Goal: Task Accomplishment & Management: Manage account settings

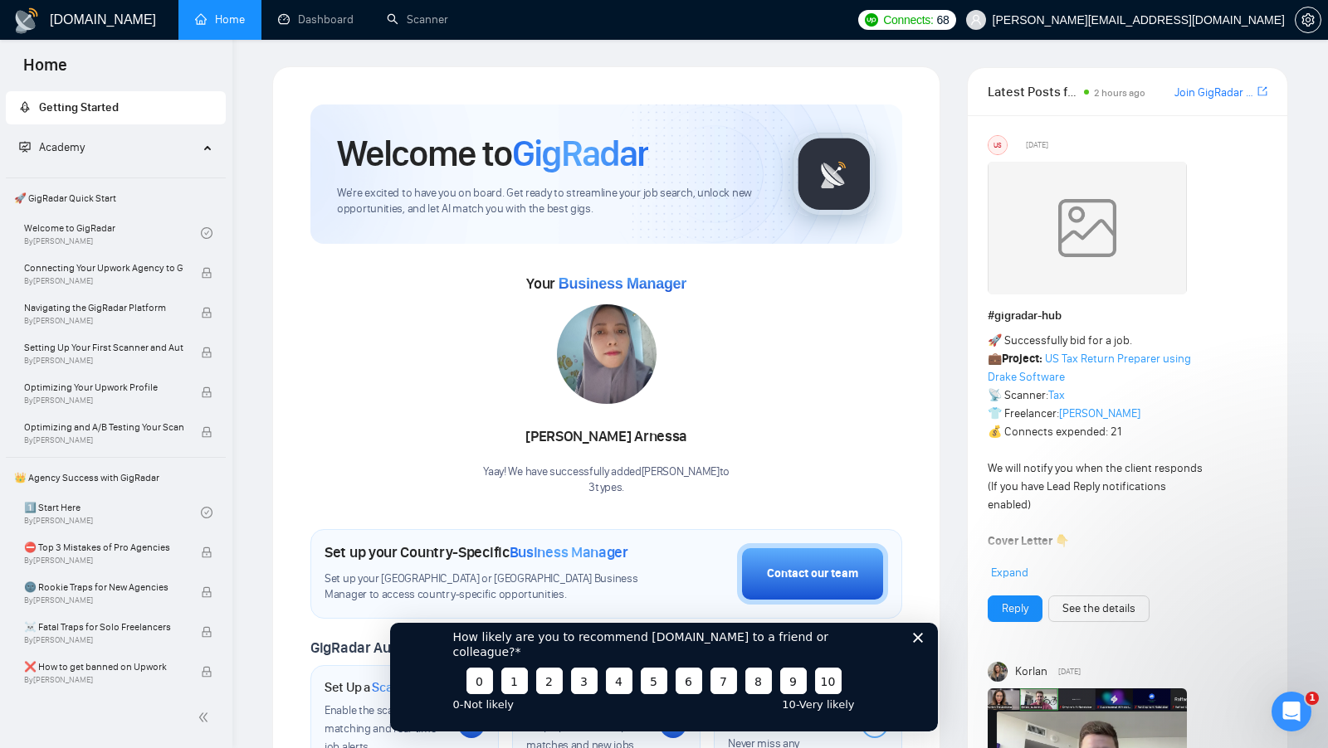
click at [922, 642] on icon "Закрити опитування" at bounding box center [918, 637] width 10 height 10
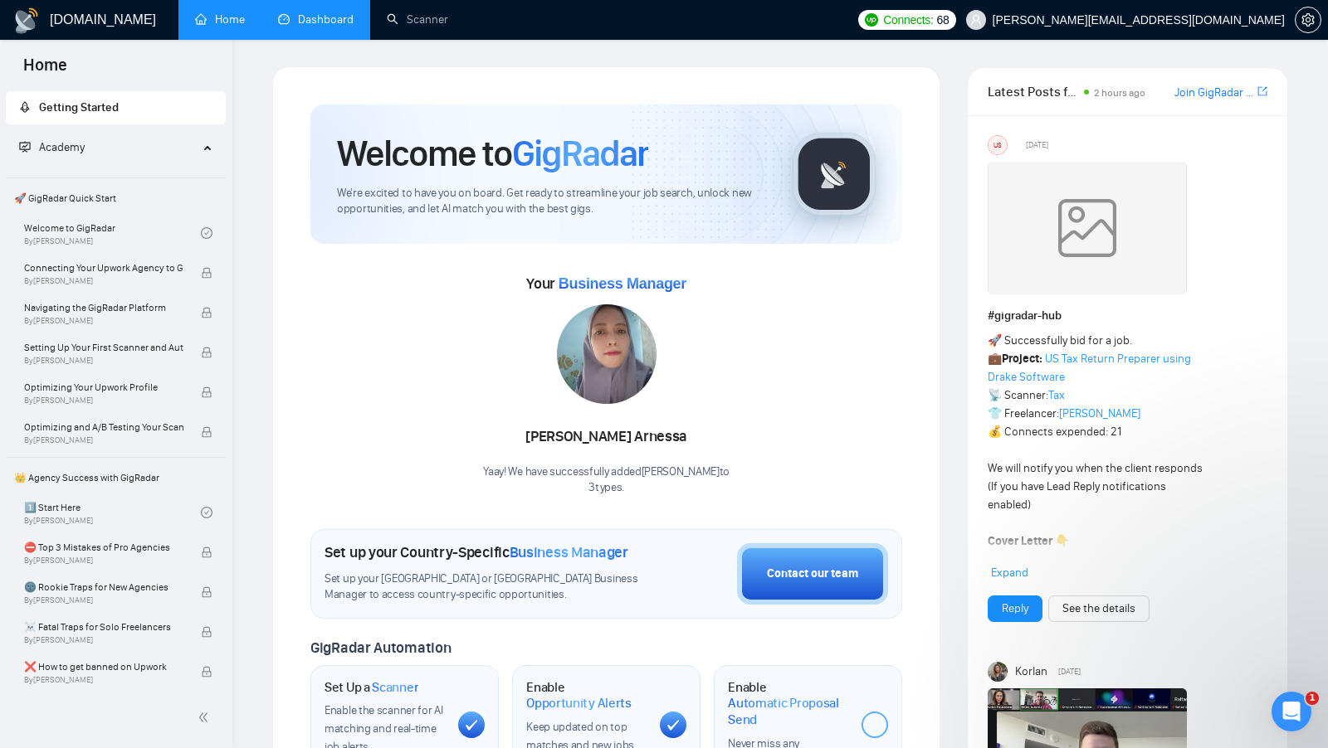
click at [324, 22] on link "Dashboard" at bounding box center [316, 19] width 76 height 14
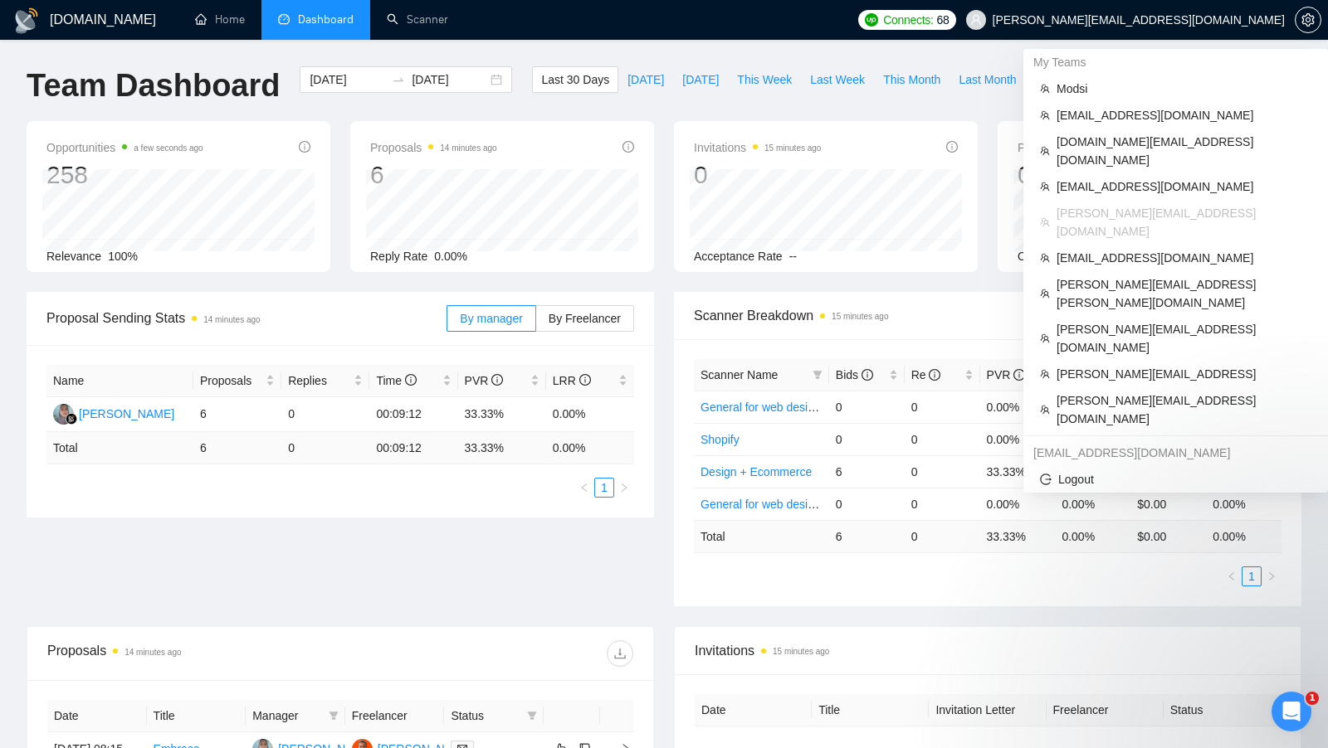
click at [1238, 20] on span "[PERSON_NAME][EMAIL_ADDRESS][DOMAIN_NAME]" at bounding box center [1138, 20] width 292 height 0
click at [1199, 142] on span "[DOMAIN_NAME][EMAIL_ADDRESS][DOMAIN_NAME]" at bounding box center [1183, 151] width 255 height 37
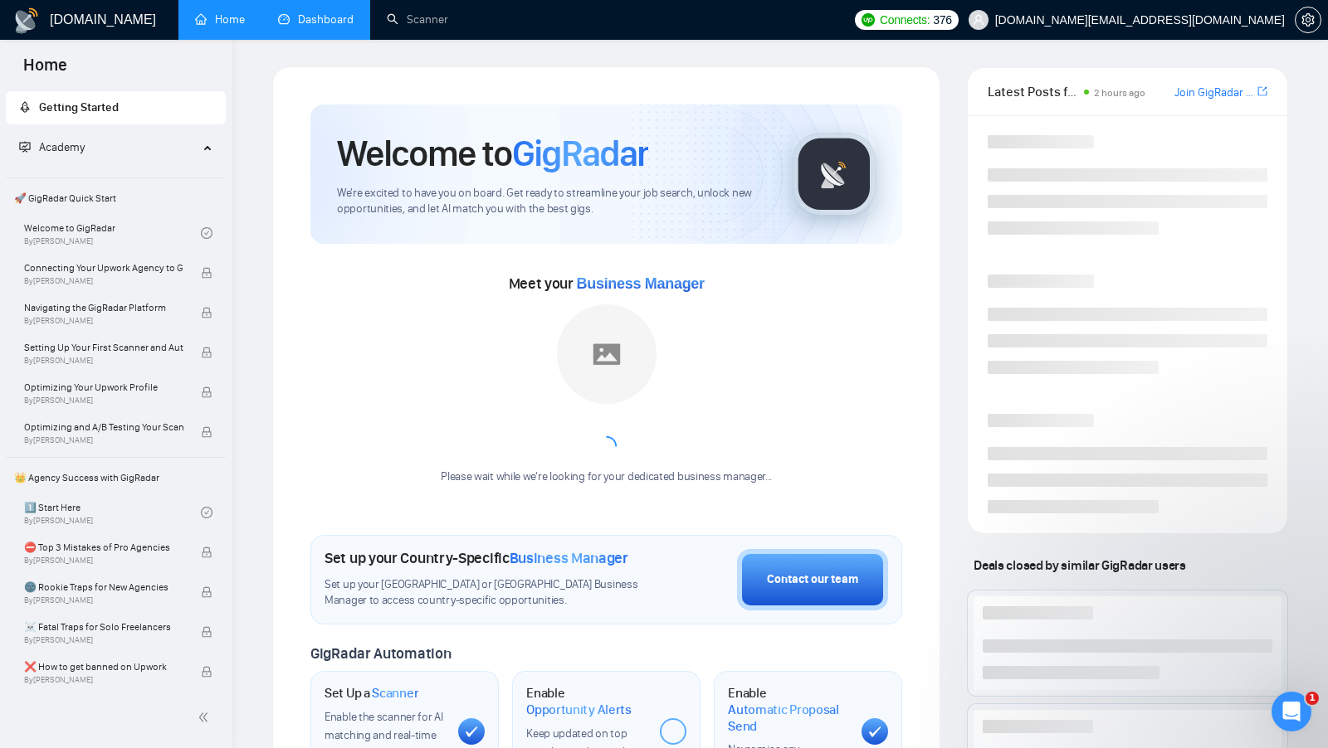
click at [278, 12] on link "Dashboard" at bounding box center [316, 19] width 76 height 14
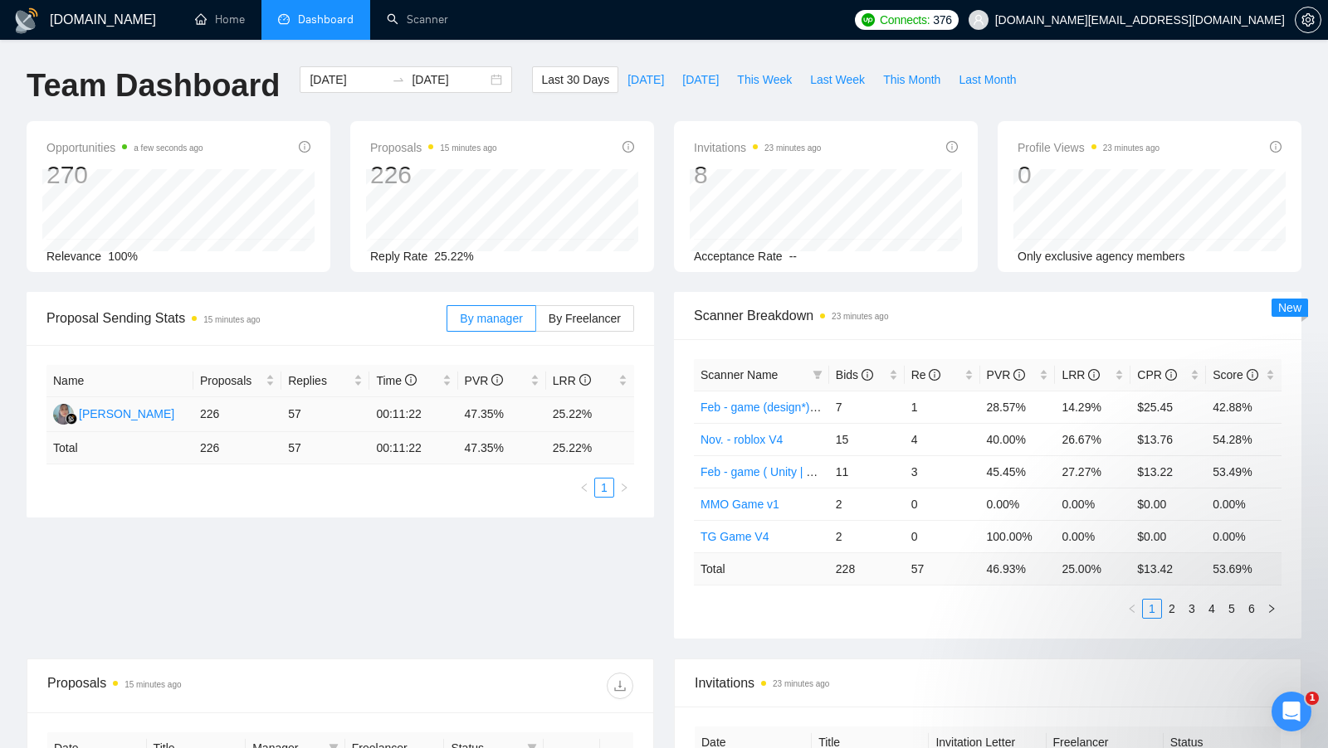
click at [558, 412] on td "25.22%" at bounding box center [590, 414] width 88 height 35
click at [474, 415] on td "47.35%" at bounding box center [502, 414] width 88 height 35
click at [474, 414] on td "47.35%" at bounding box center [502, 414] width 88 height 35
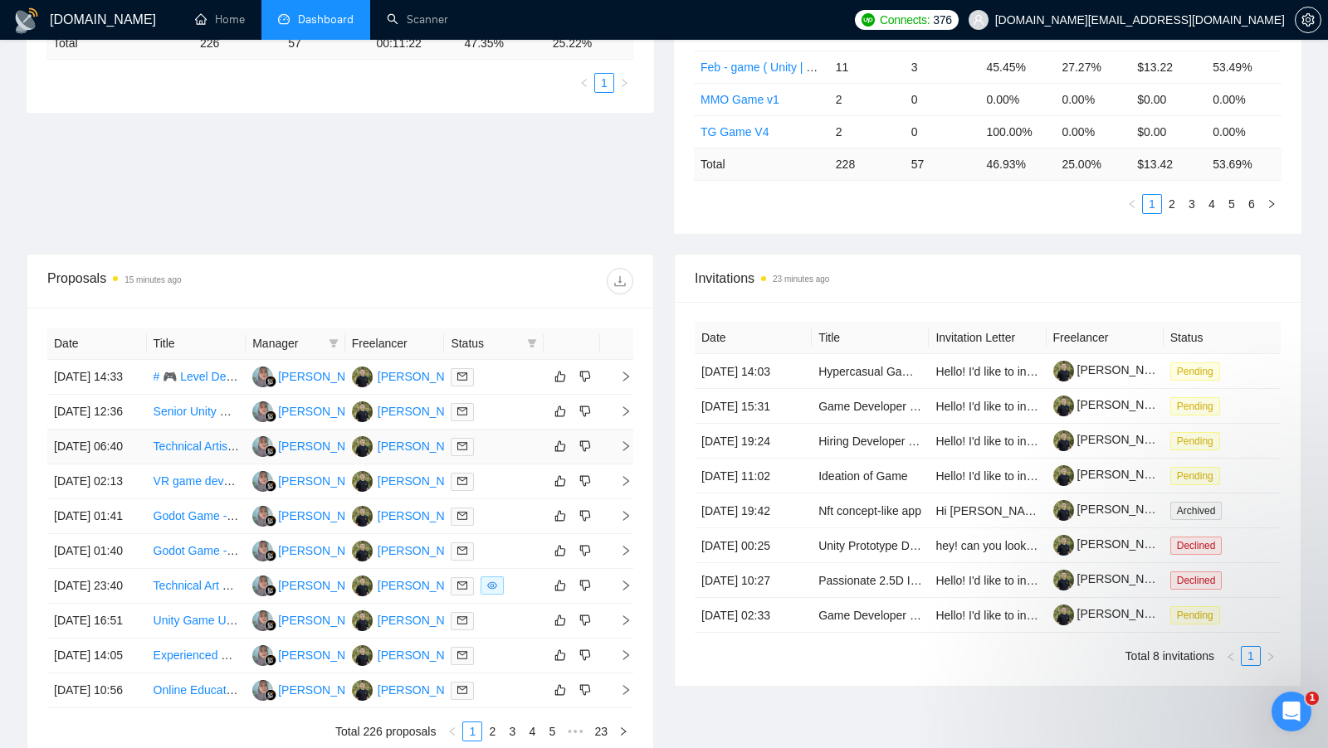
scroll to position [485, 0]
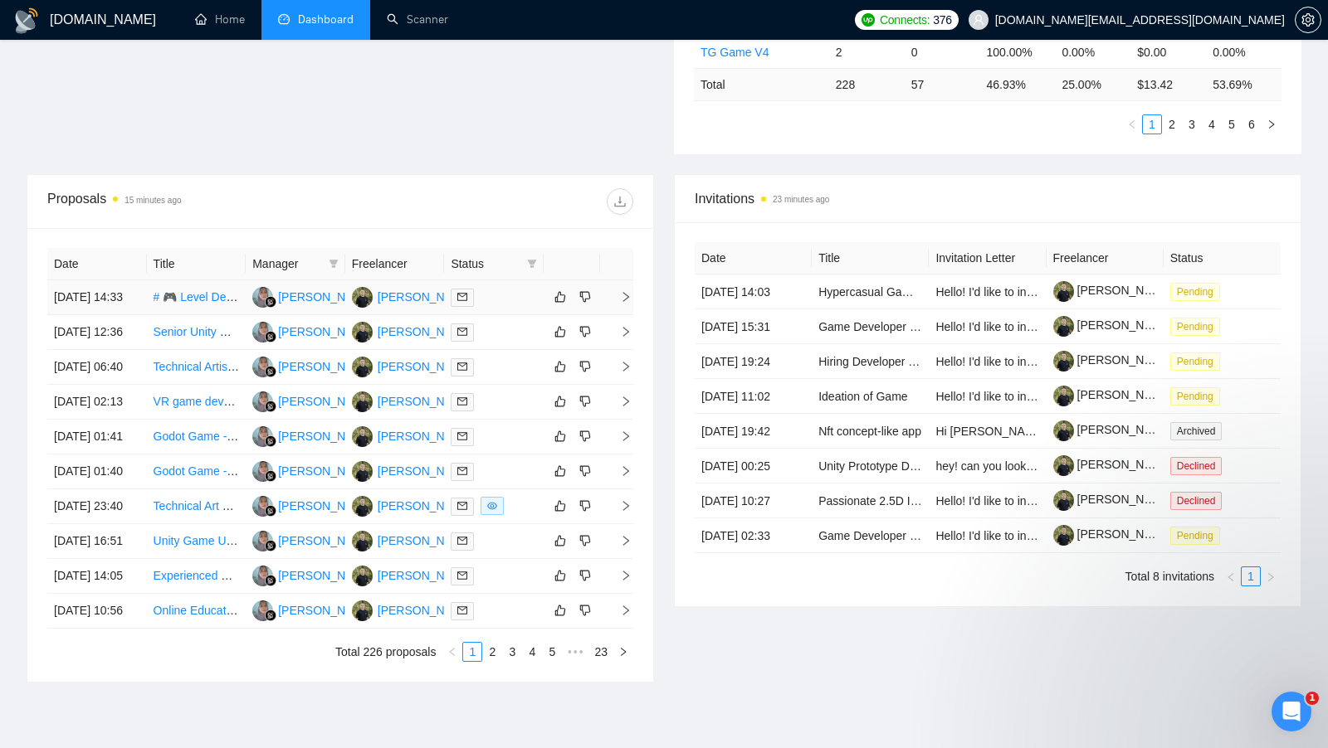
click at [516, 315] on td at bounding box center [494, 297] width 100 height 35
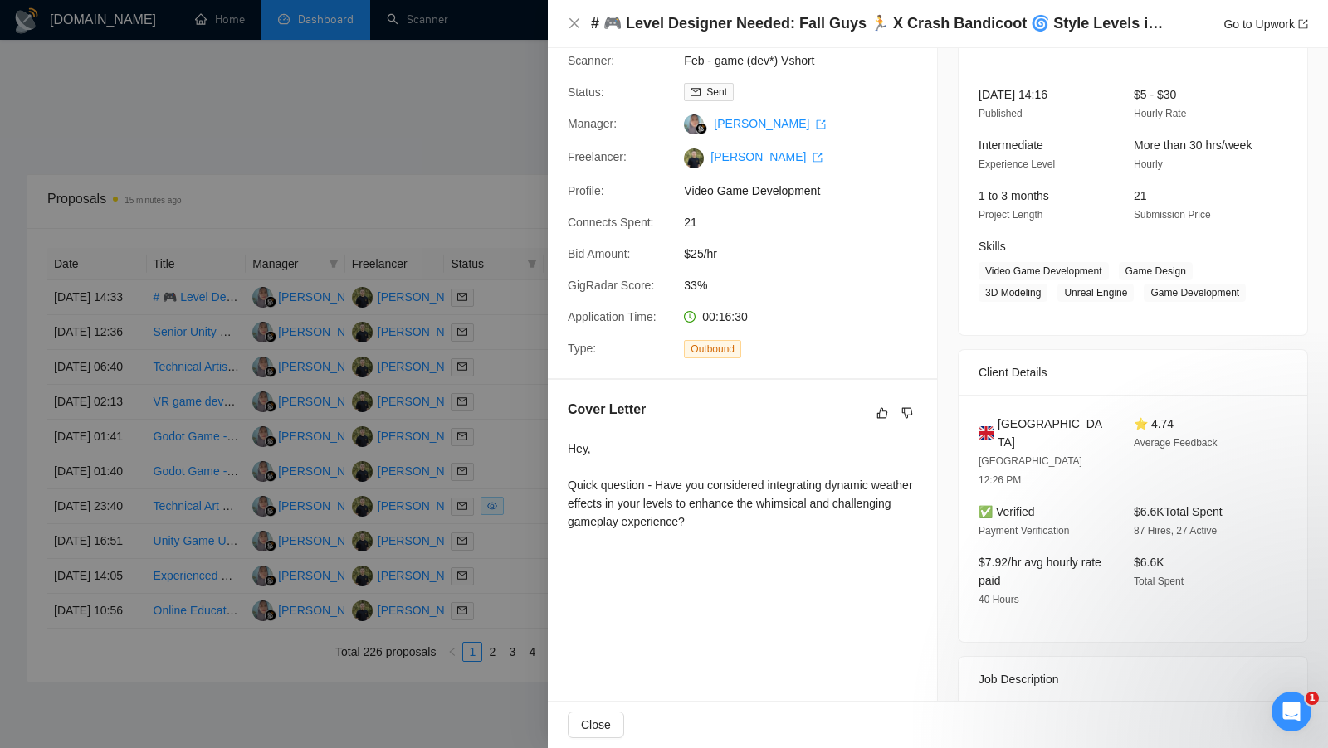
scroll to position [85, 0]
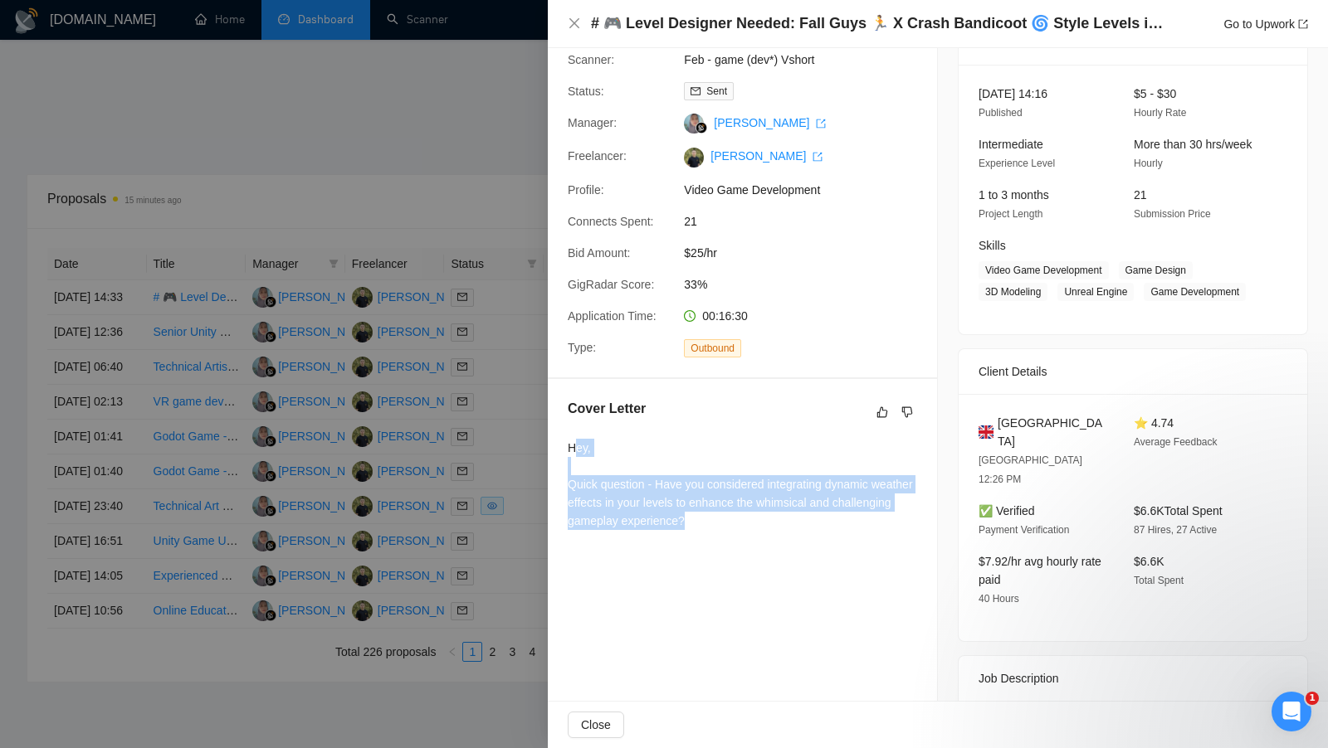
drag, startPoint x: 762, startPoint y: 516, endPoint x: 572, endPoint y: 451, distance: 201.0
click at [572, 451] on div "Hey, Quick question - Have you considered integrating dynamic weather effects i…" at bounding box center [742, 484] width 349 height 91
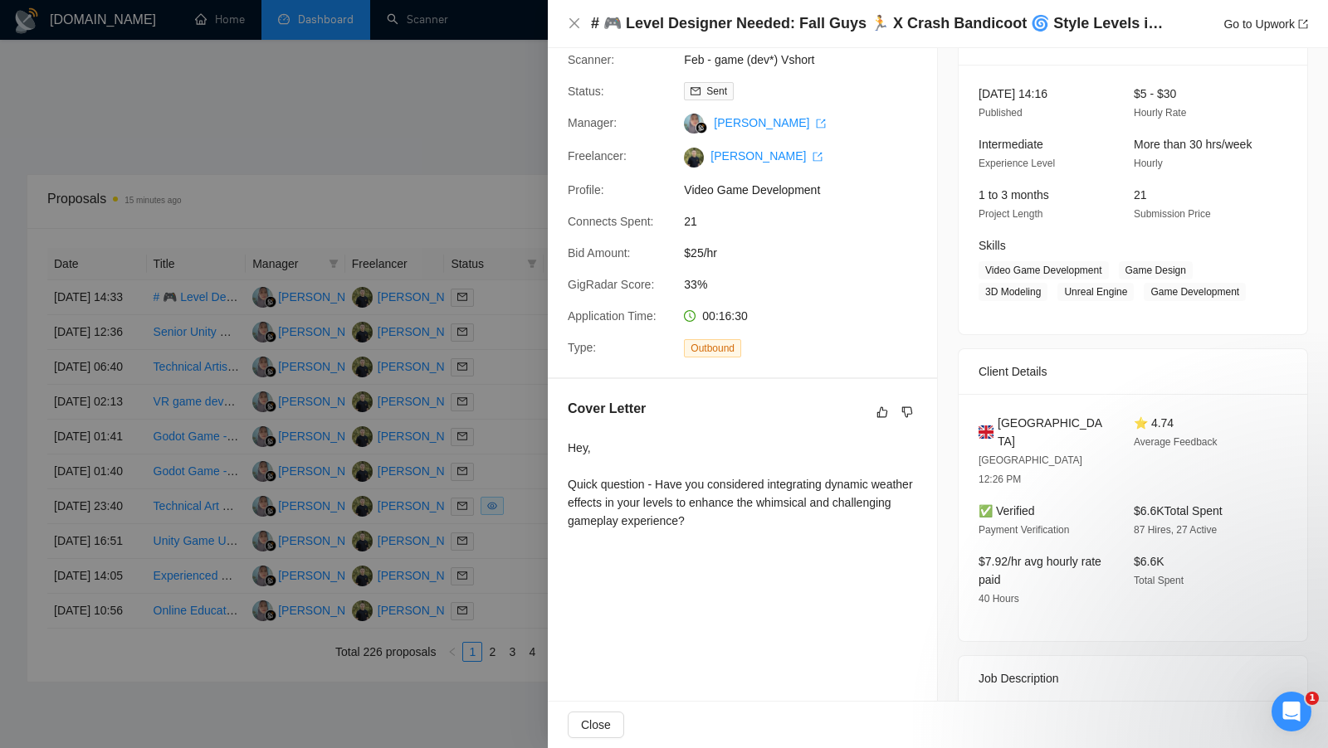
click at [562, 443] on div "Cover Letter Hey, Quick question - Have you considered integrating dynamic weat…" at bounding box center [742, 468] width 389 height 178
click at [504, 387] on div at bounding box center [664, 374] width 1328 height 748
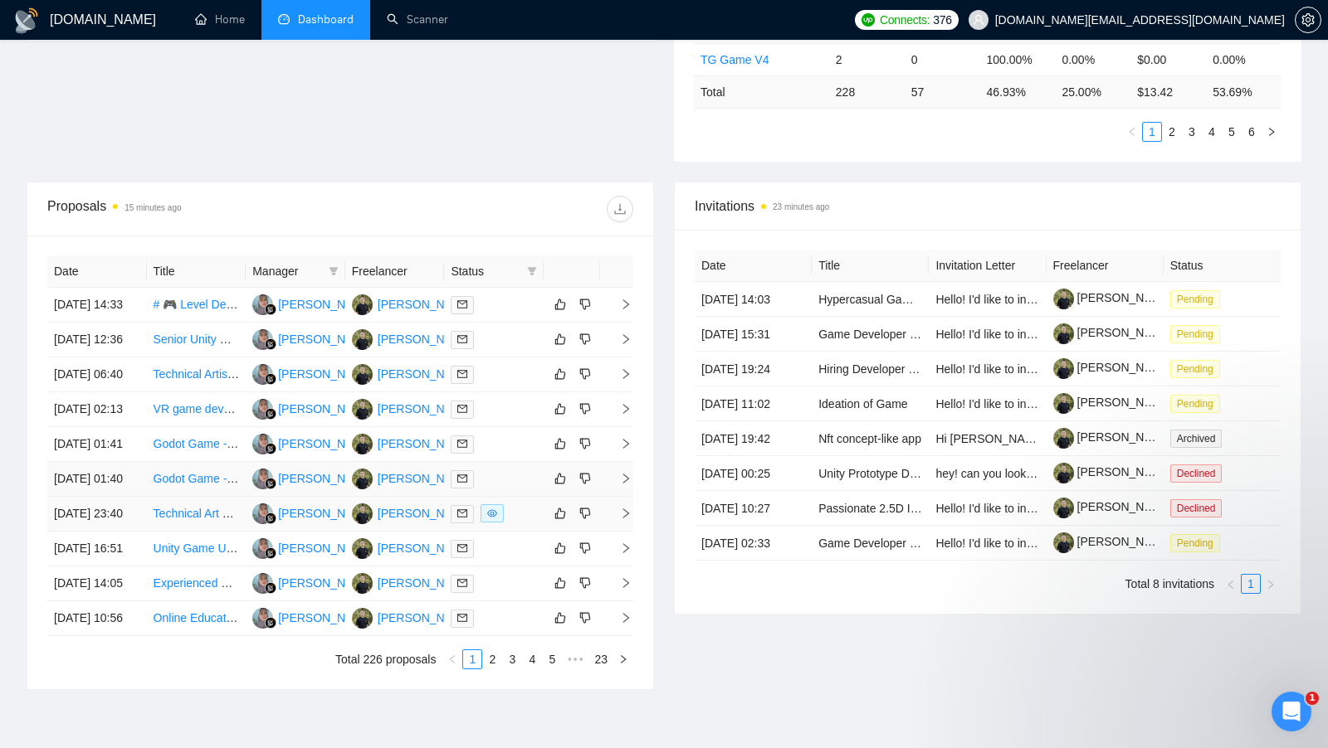
scroll to position [482, 0]
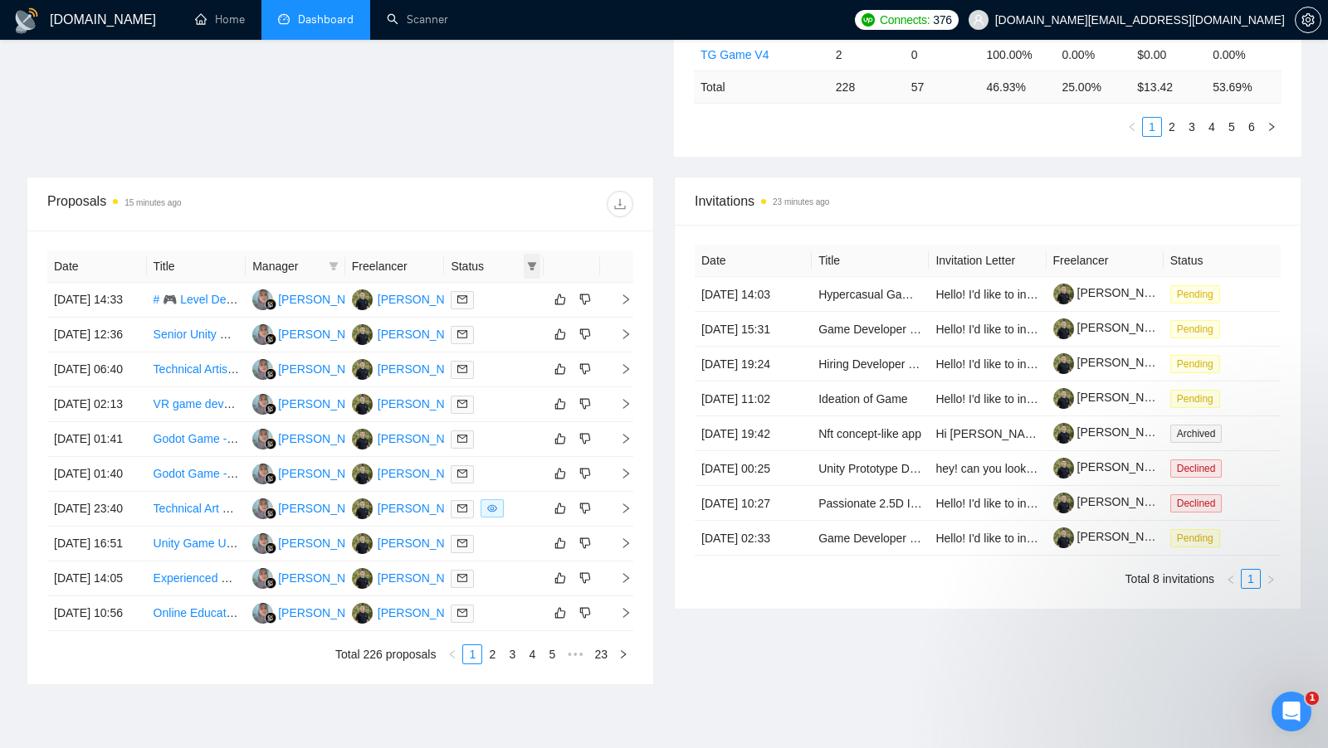
click at [530, 261] on icon "filter" at bounding box center [532, 266] width 10 height 10
click at [470, 295] on span "Chat" at bounding box center [479, 293] width 32 height 13
checkbox input "true"
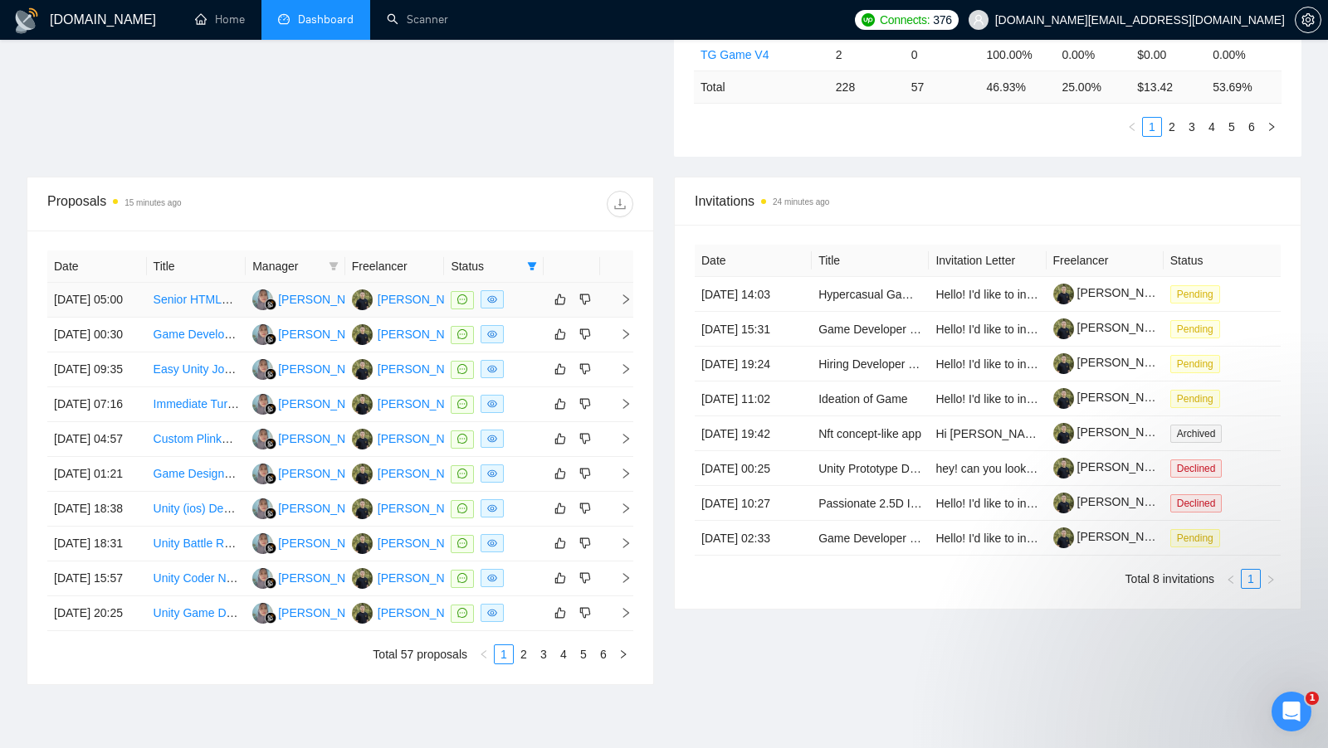
click at [523, 317] on td at bounding box center [494, 300] width 100 height 35
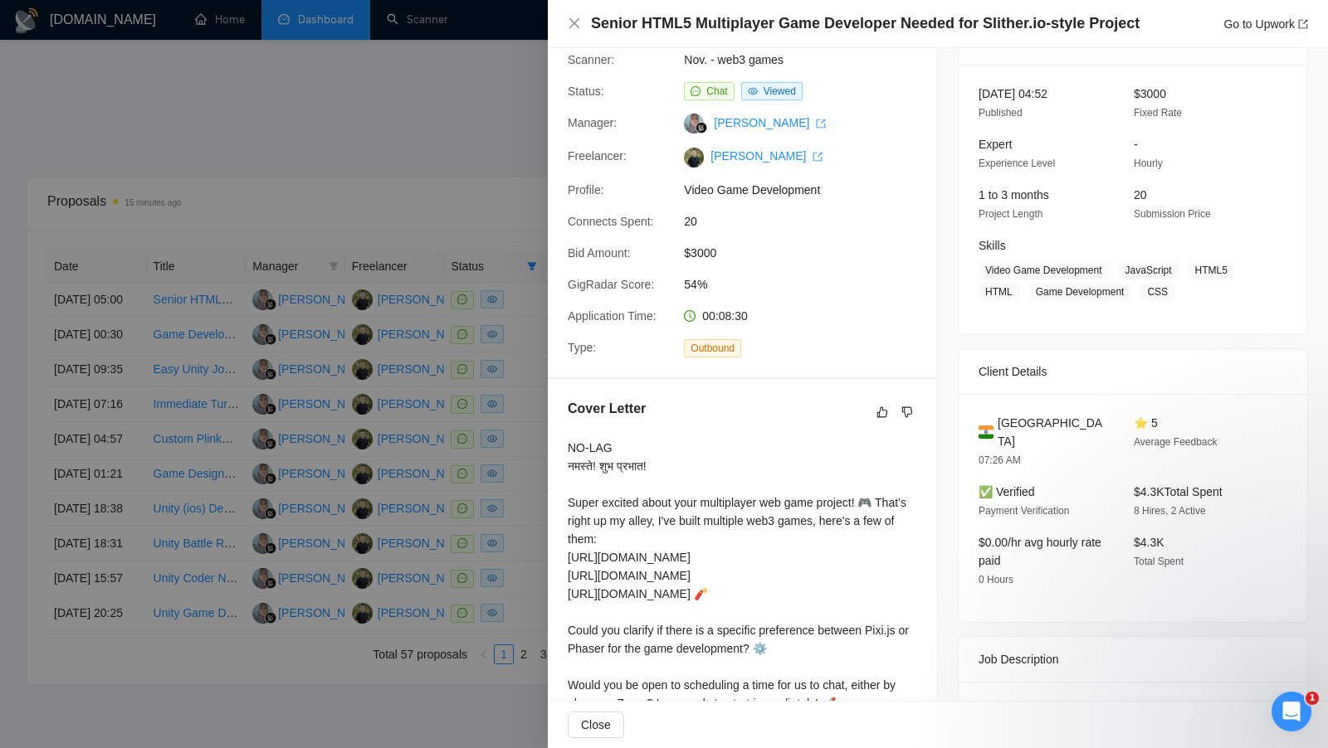
click at [532, 400] on div at bounding box center [664, 374] width 1328 height 748
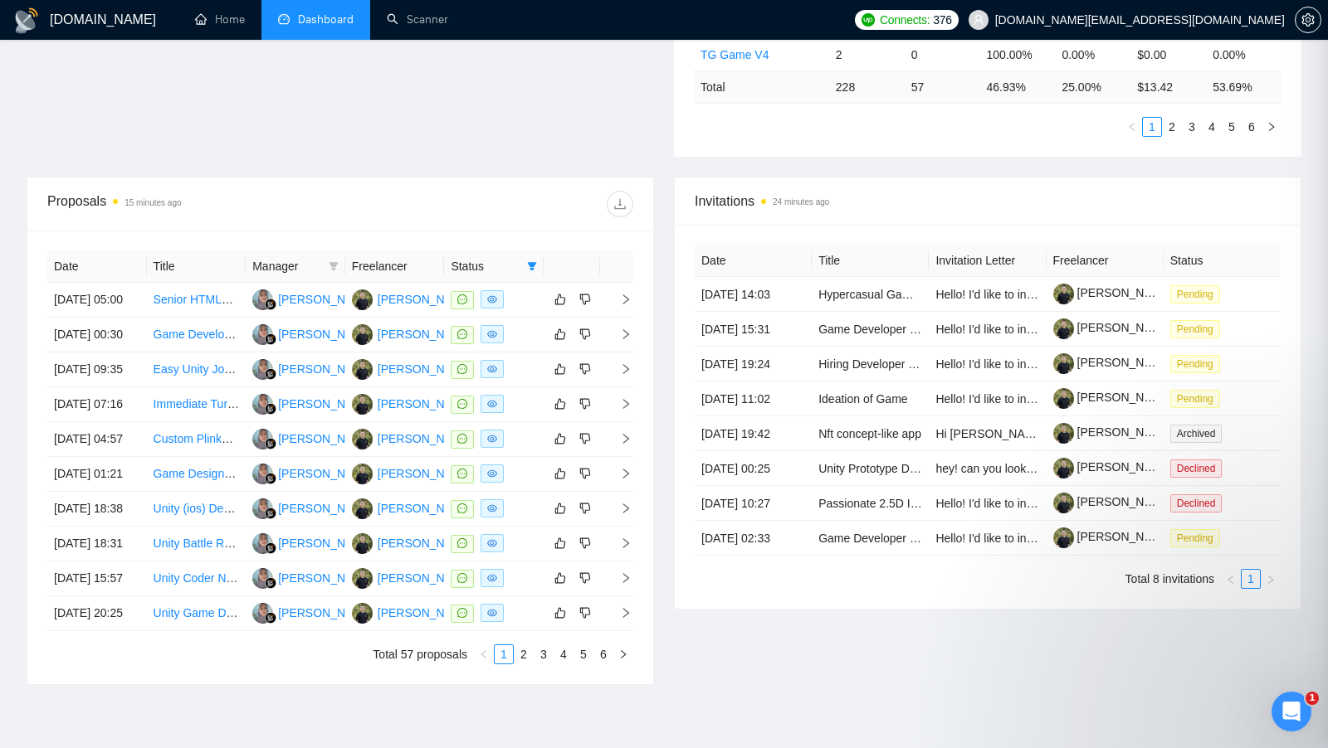
click at [532, 353] on td at bounding box center [494, 335] width 100 height 35
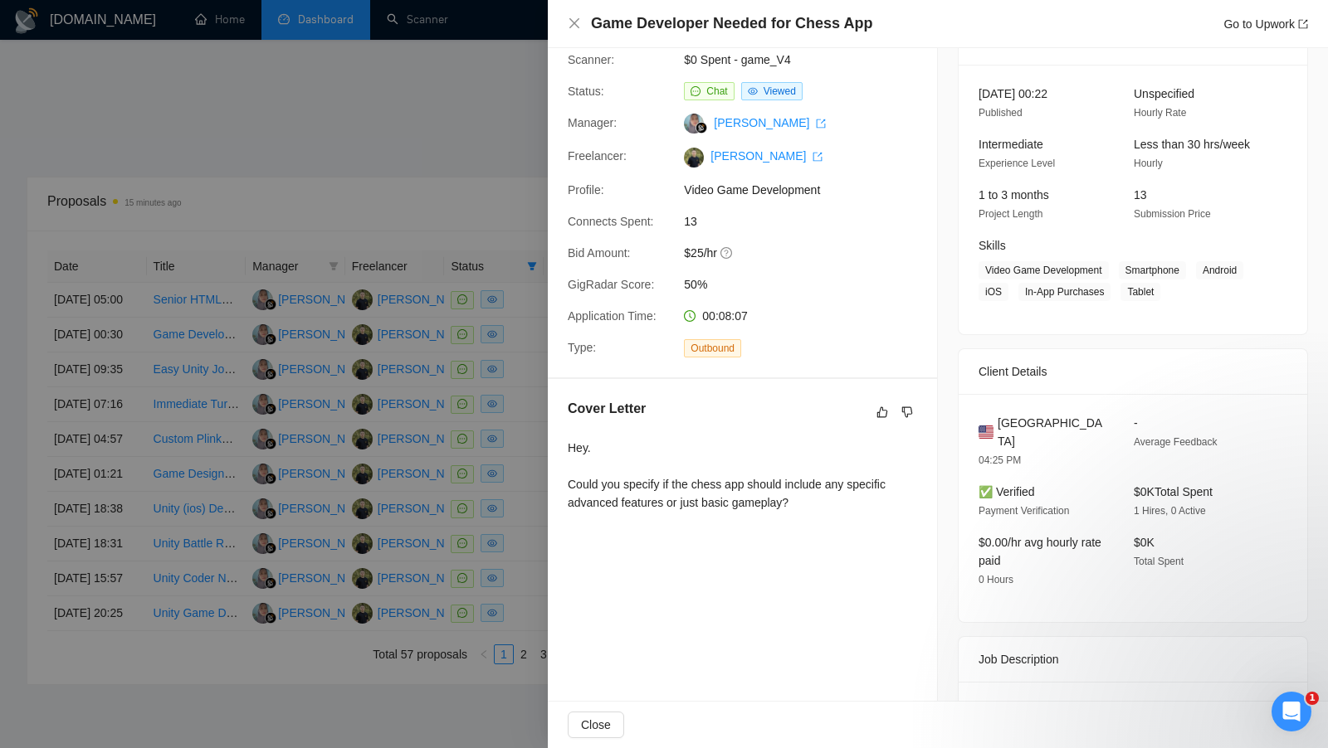
click at [658, 488] on div "Hey. Could you specify if the chess app should include any specific advanced fe…" at bounding box center [742, 475] width 349 height 73
click at [541, 308] on div at bounding box center [664, 374] width 1328 height 748
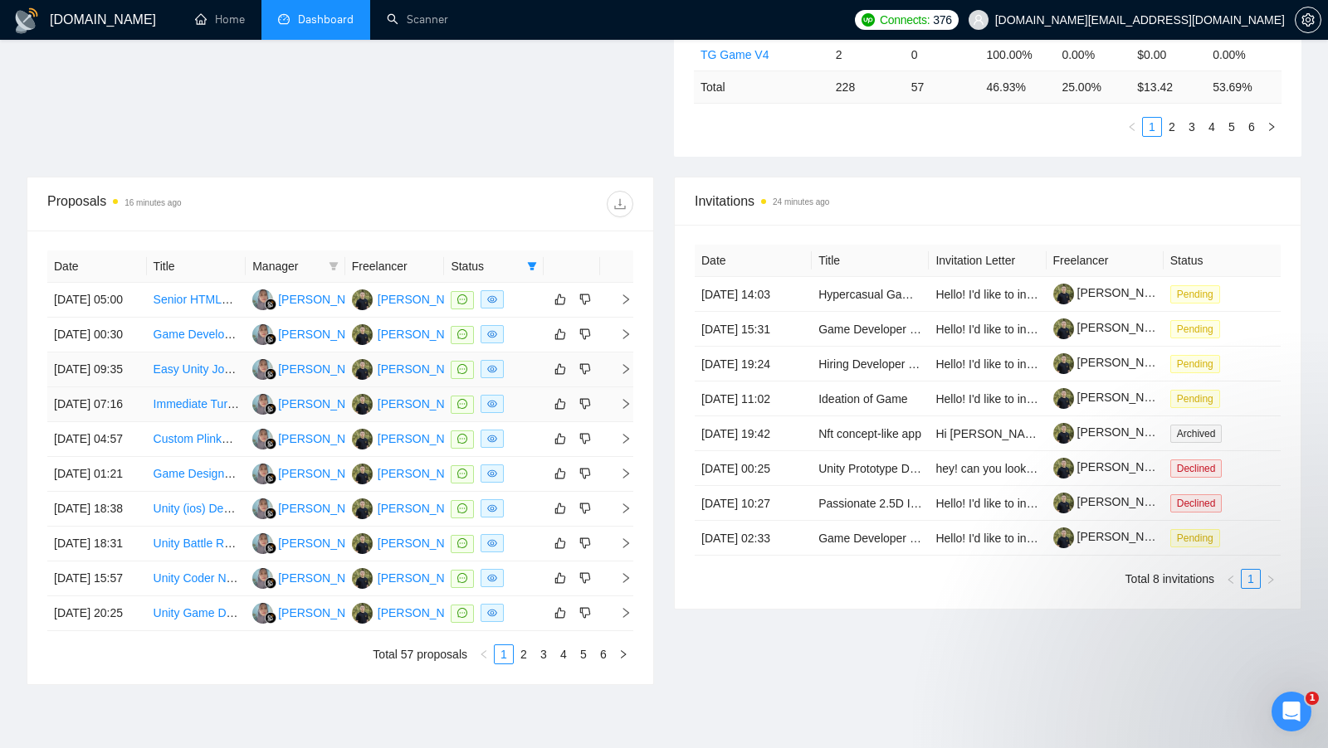
click at [525, 387] on td at bounding box center [494, 370] width 100 height 35
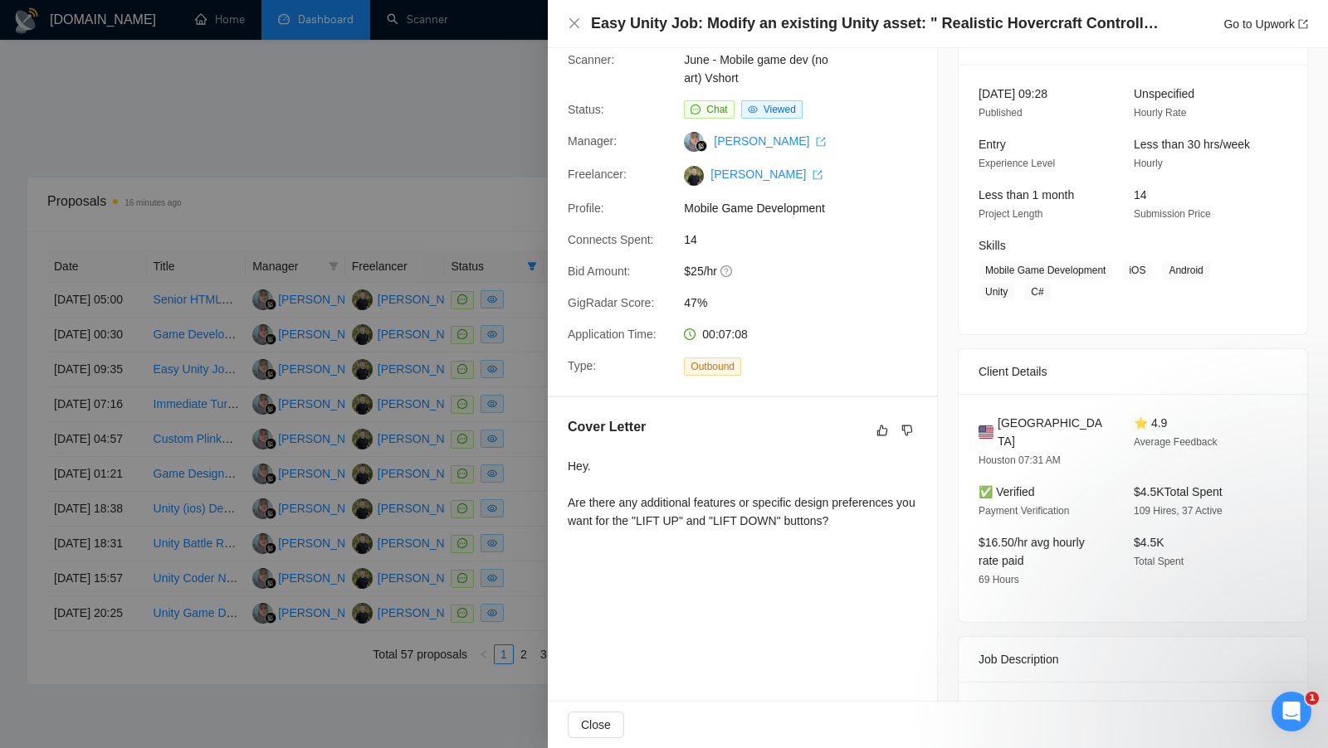
click at [693, 505] on div "Hey. Are there any additional features or specific design preferences you want …" at bounding box center [742, 493] width 349 height 73
click at [693, 506] on div "Hey. Are there any additional features or specific design preferences you want …" at bounding box center [742, 493] width 349 height 73
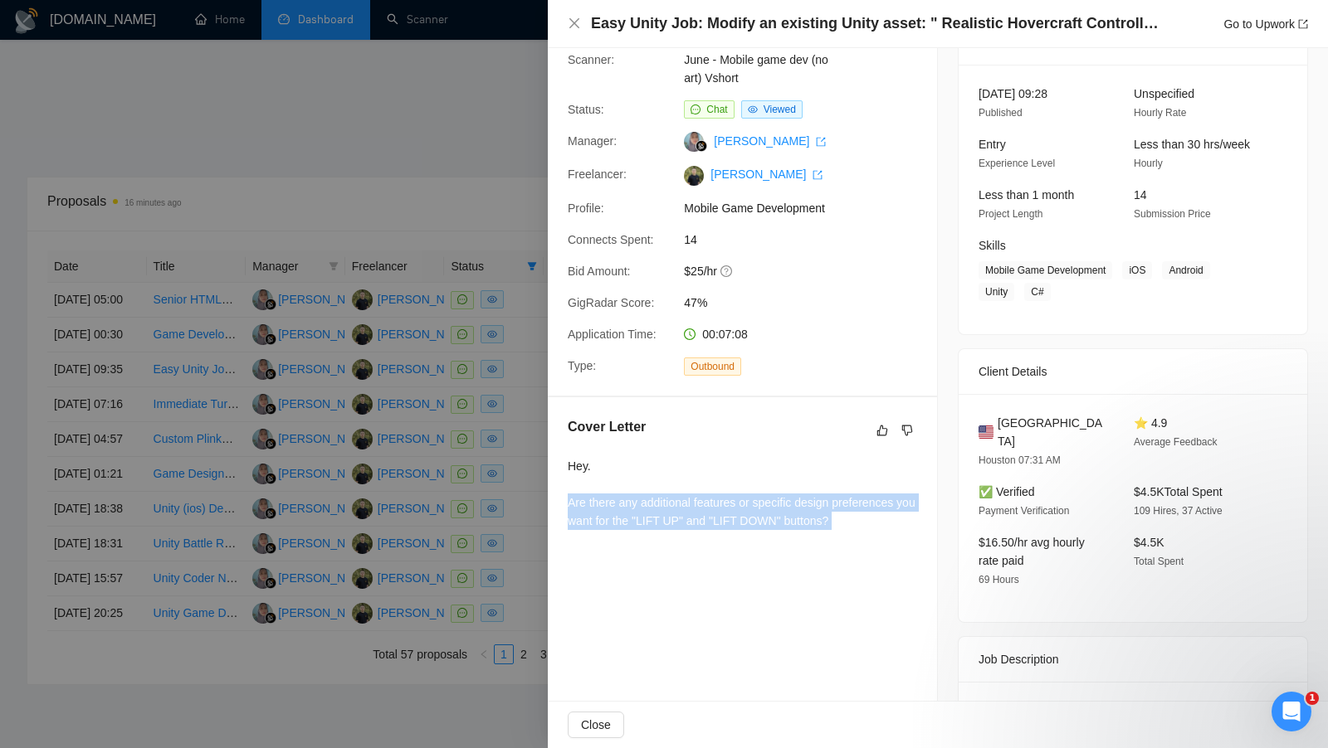
click at [693, 506] on div "Hey. Are there any additional features or specific design preferences you want …" at bounding box center [742, 493] width 349 height 73
click at [864, 518] on div "Hey. Are there any additional features or specific design preferences you want …" at bounding box center [742, 493] width 349 height 73
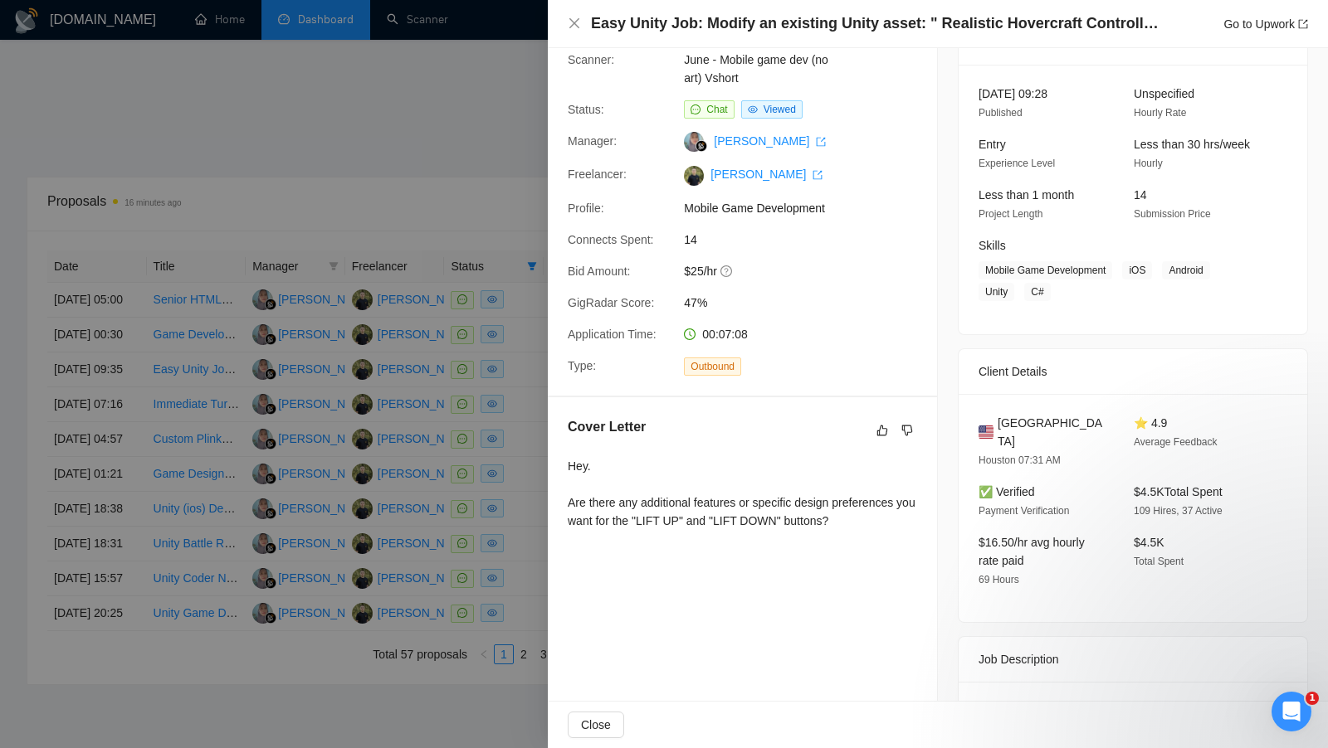
click at [439, 217] on div at bounding box center [664, 374] width 1328 height 748
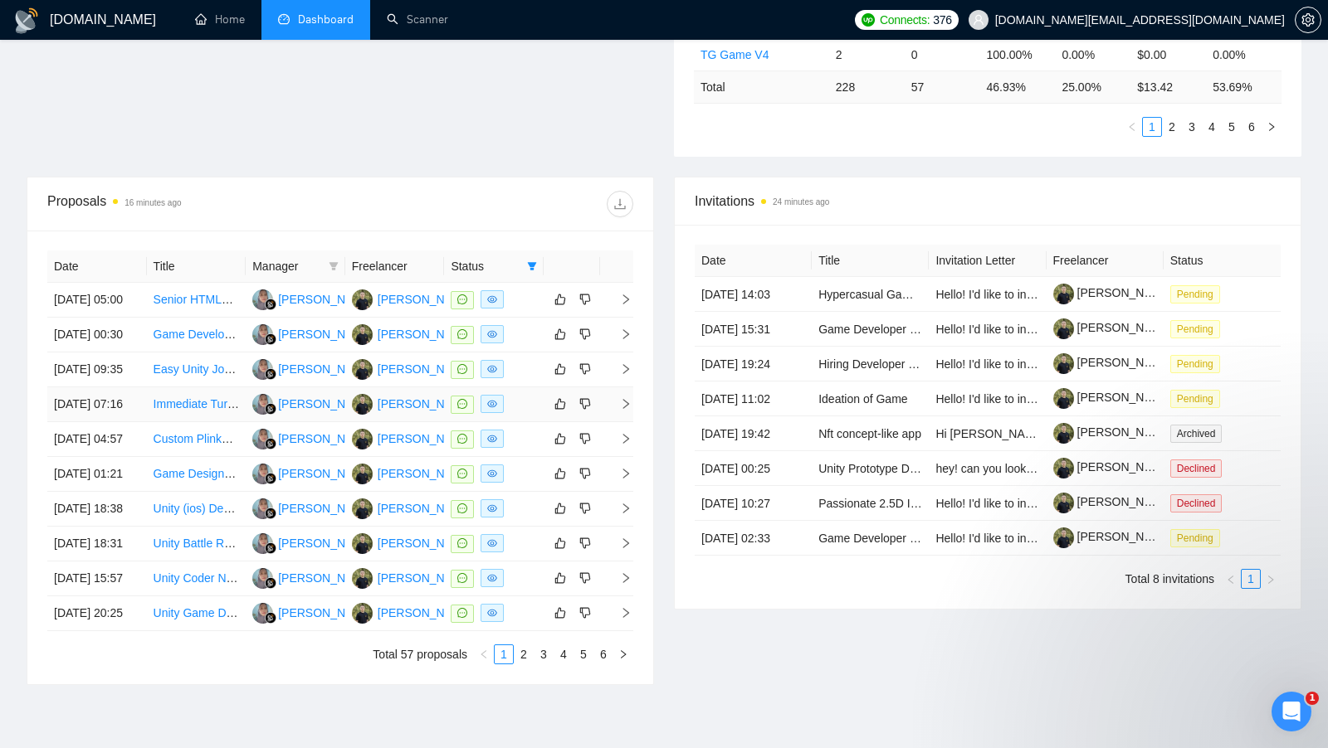
click at [526, 422] on td at bounding box center [494, 404] width 100 height 35
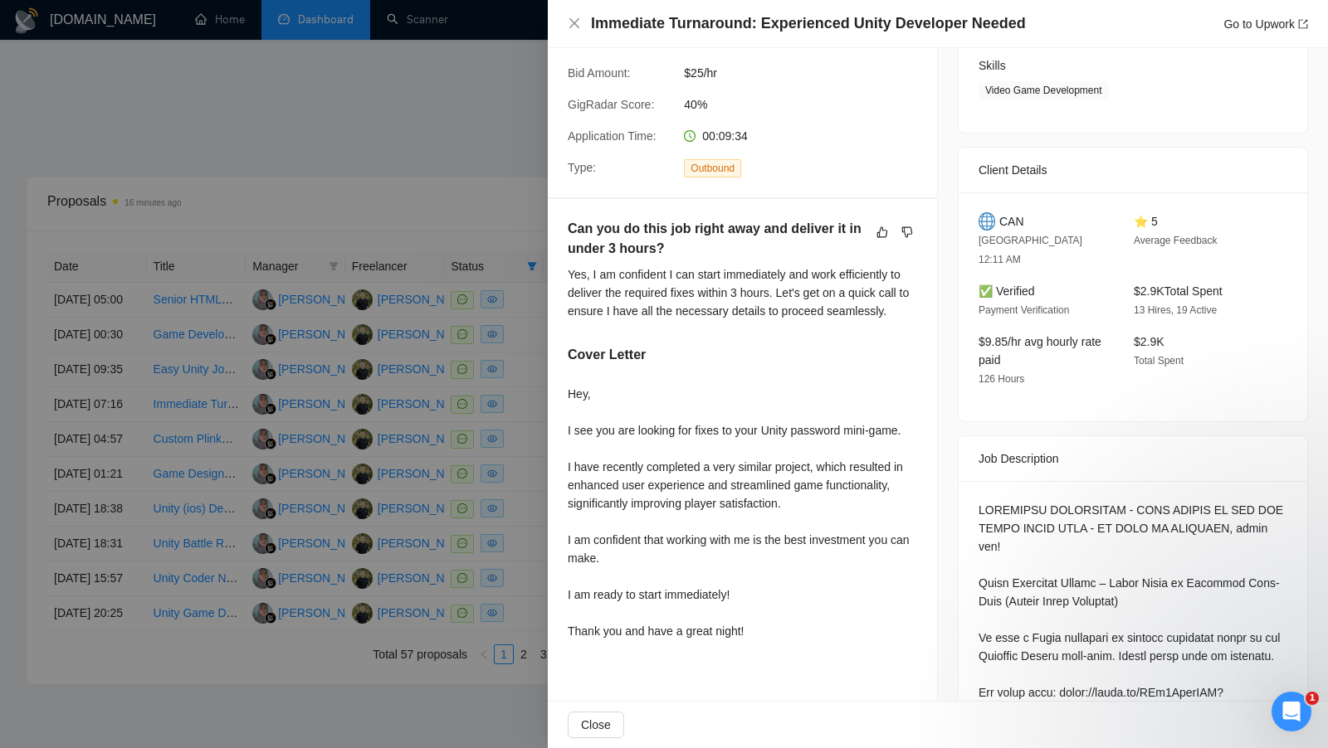
scroll to position [288, 0]
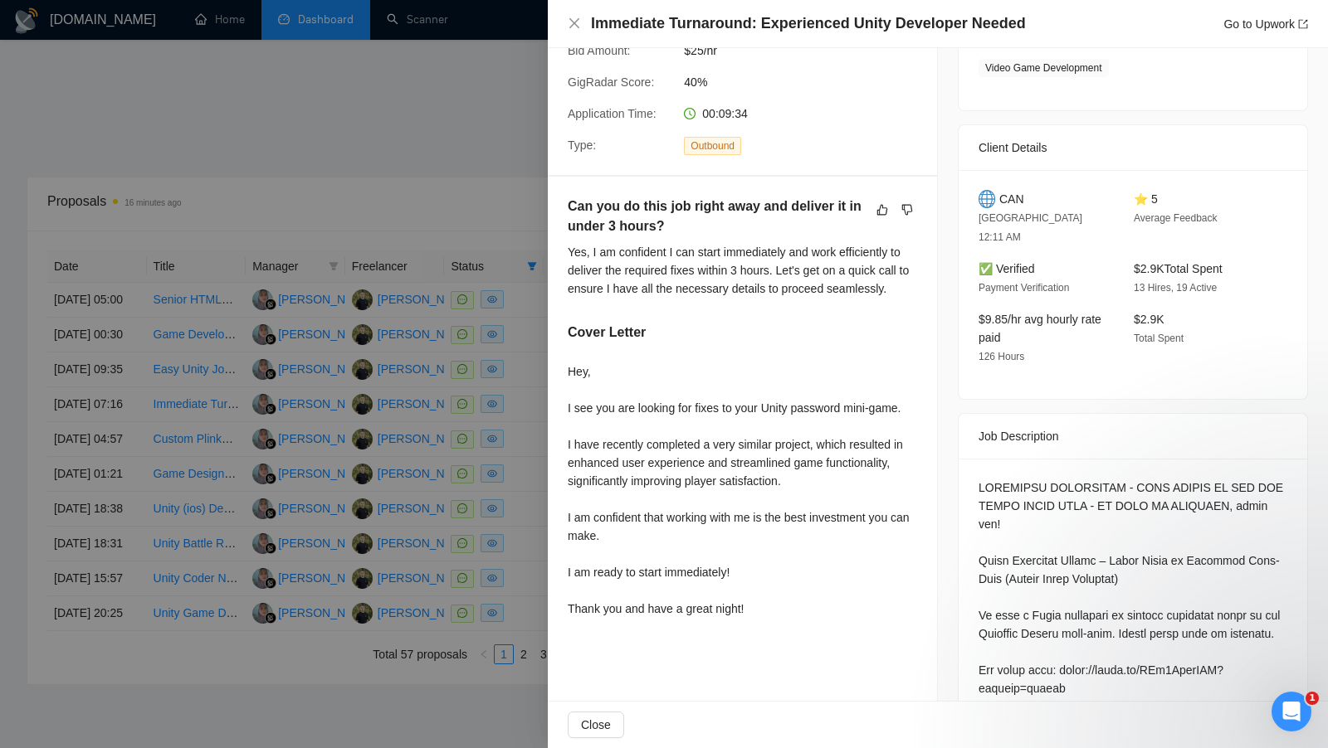
click at [507, 232] on div at bounding box center [664, 374] width 1328 height 748
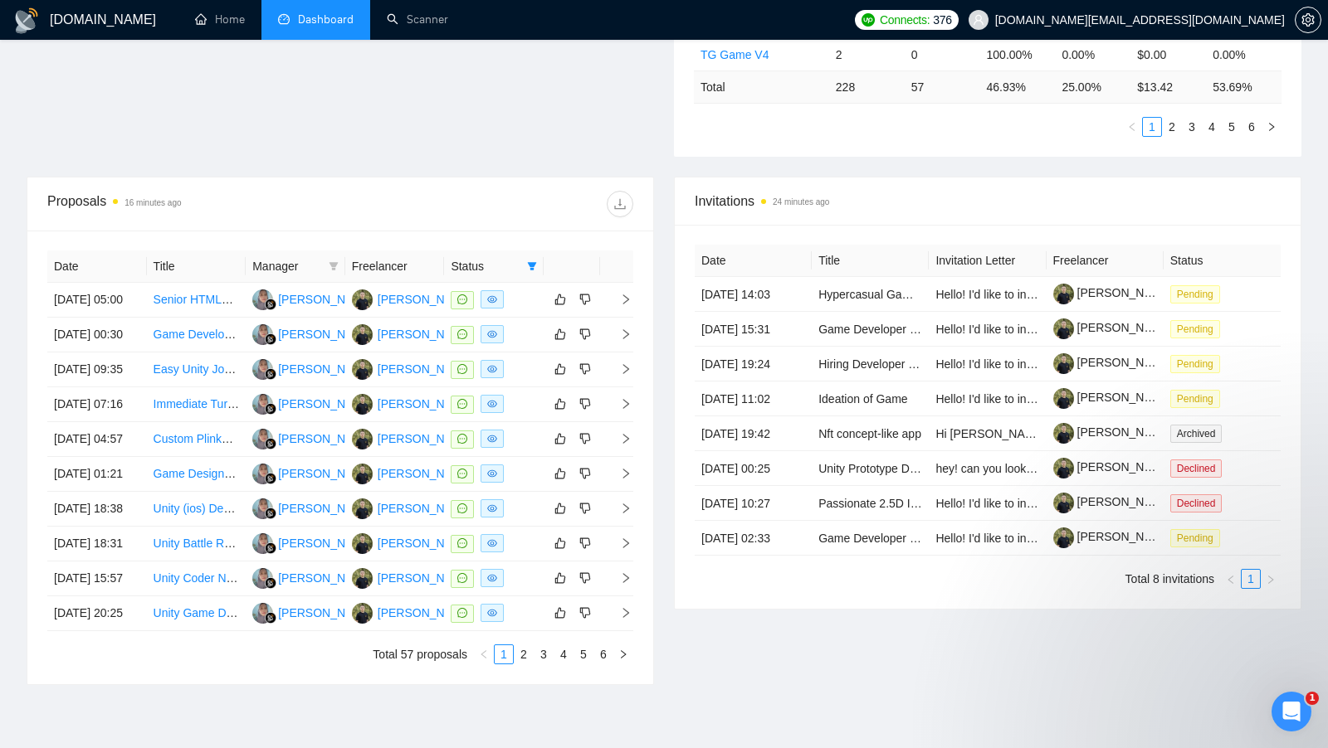
click at [564, 231] on div "Date Title Manager Freelancer Status [DATE] 05:00 Senior HTML5 Multiplayer Game…" at bounding box center [340, 458] width 626 height 454
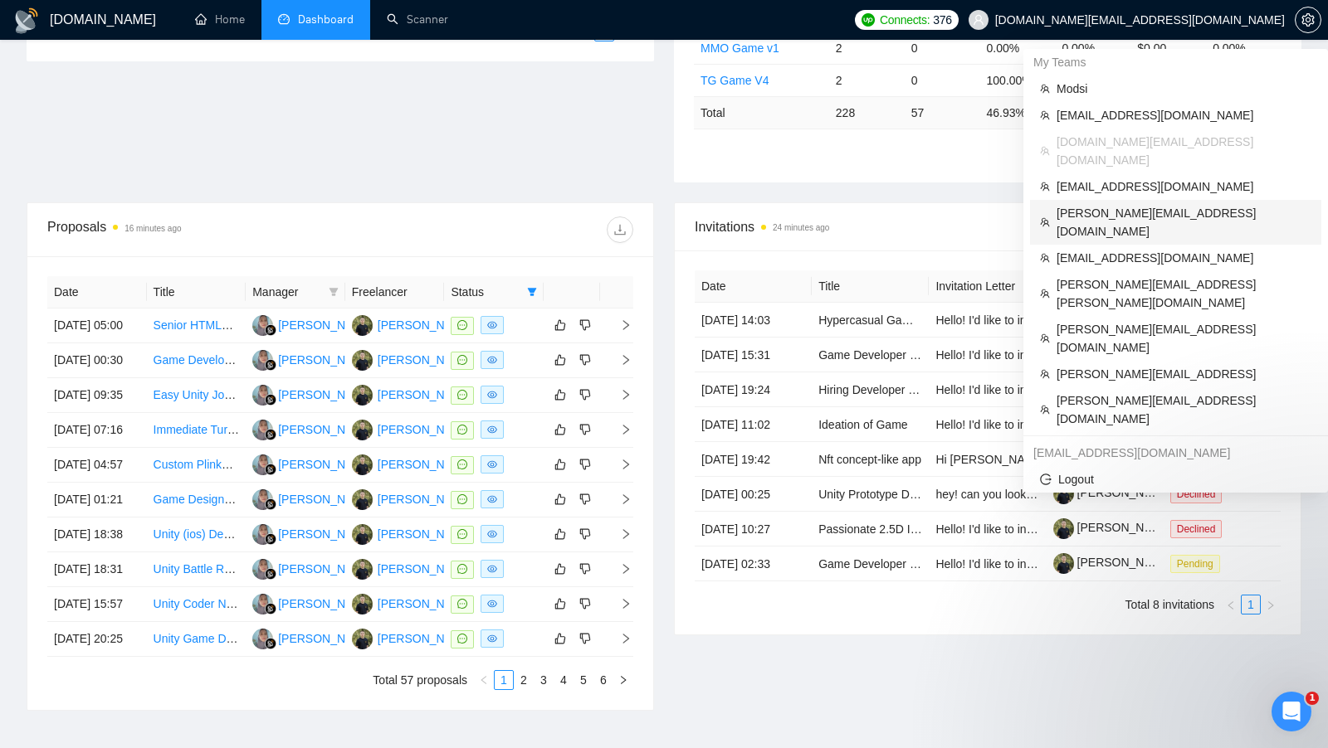
scroll to position [465, 0]
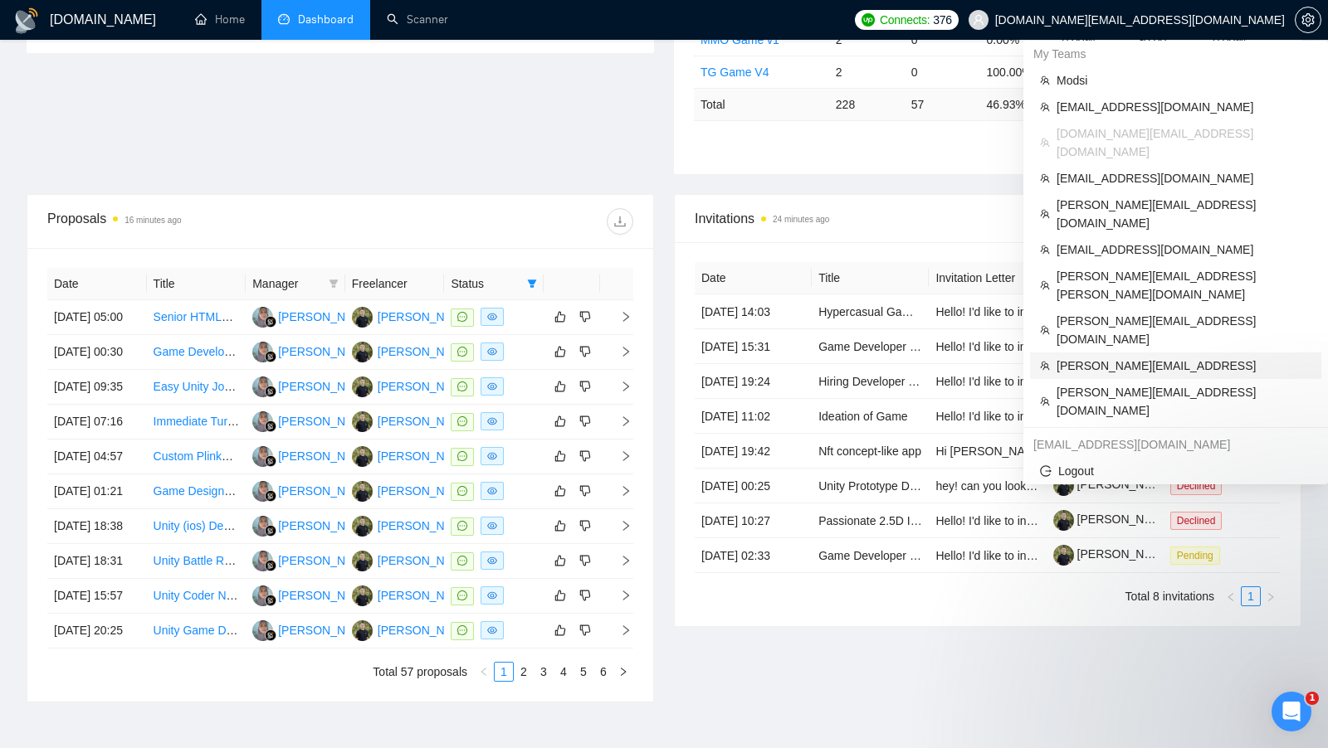
click at [1160, 357] on span "[PERSON_NAME][EMAIL_ADDRESS]" at bounding box center [1183, 366] width 255 height 18
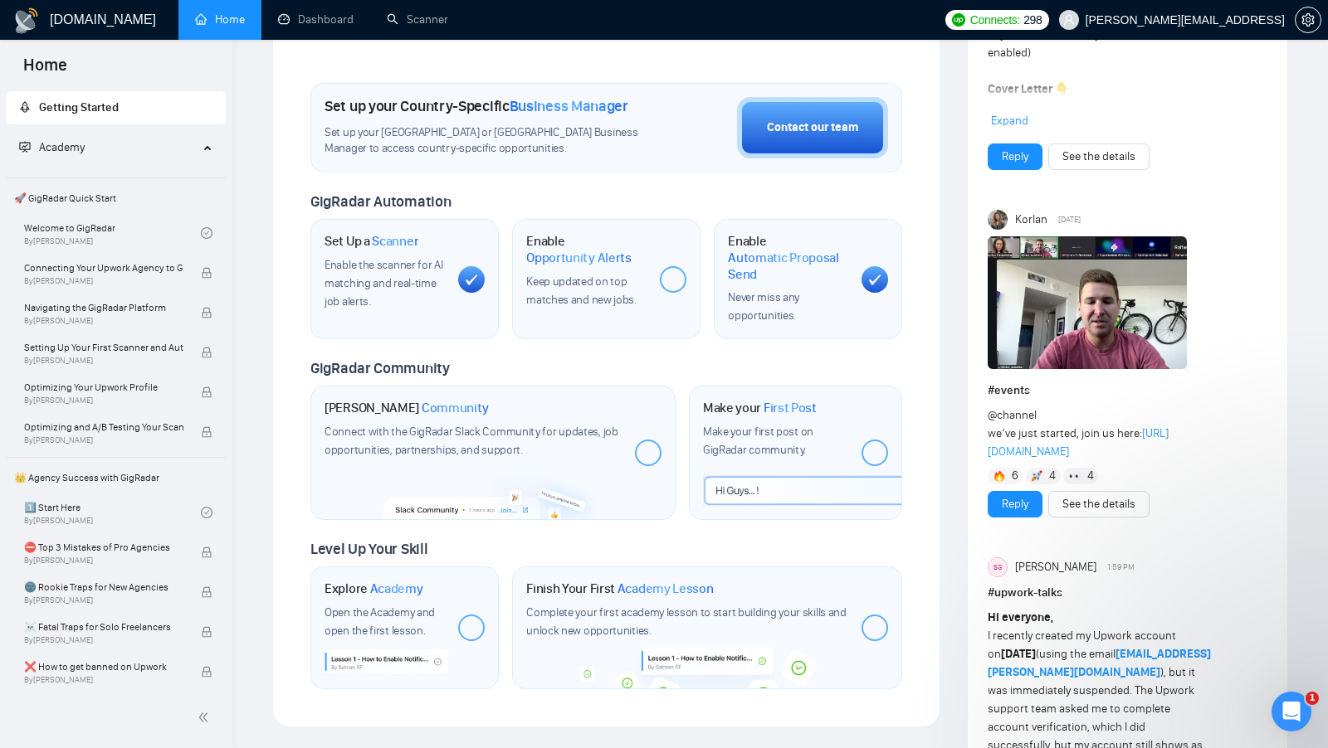
scroll to position [439, 0]
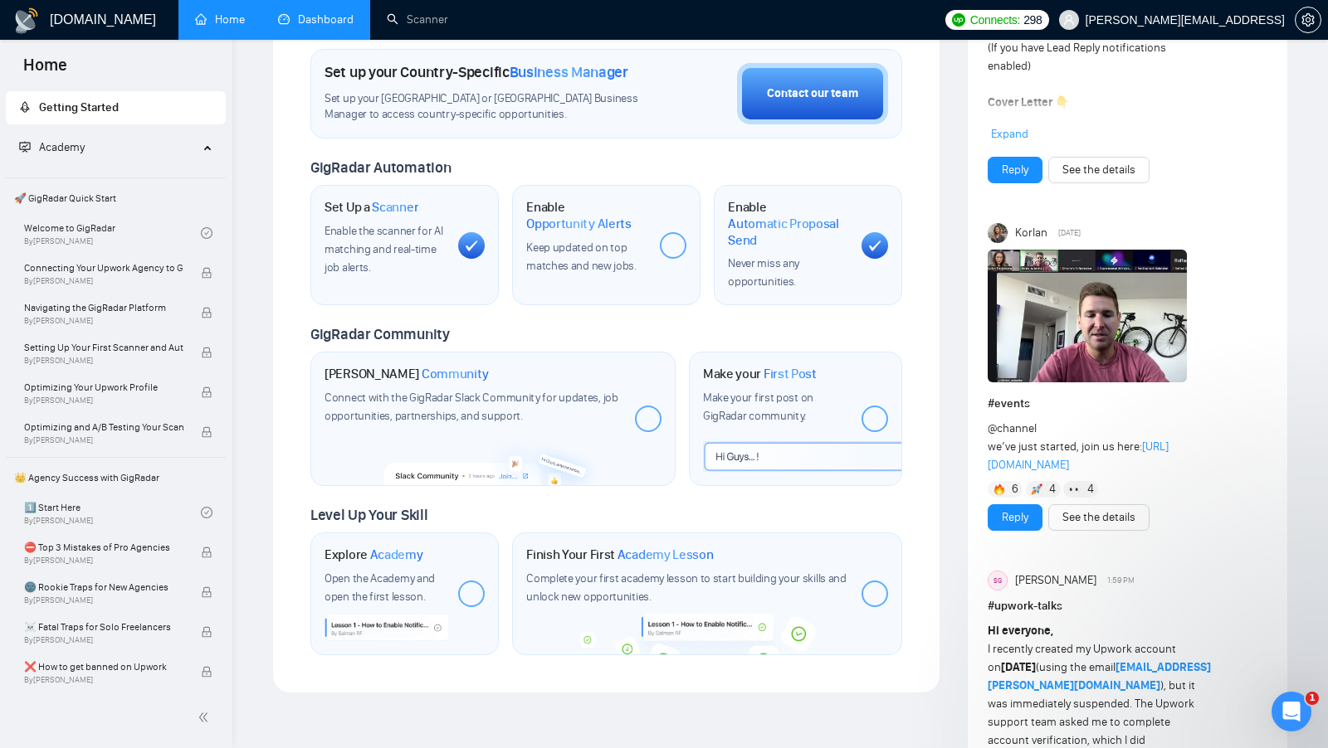
drag, startPoint x: 316, startPoint y: 30, endPoint x: 287, endPoint y: 30, distance: 29.0
click at [316, 27] on link "Dashboard" at bounding box center [316, 19] width 76 height 14
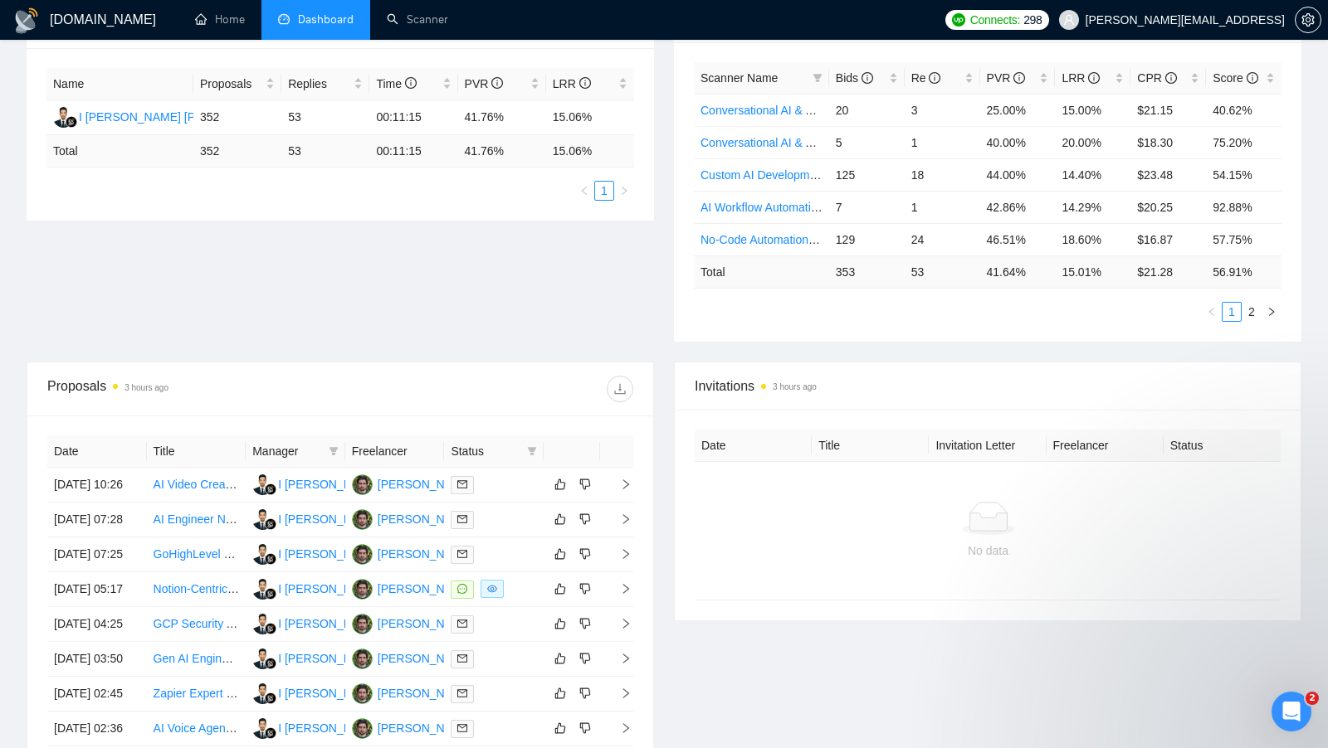
scroll to position [290, 0]
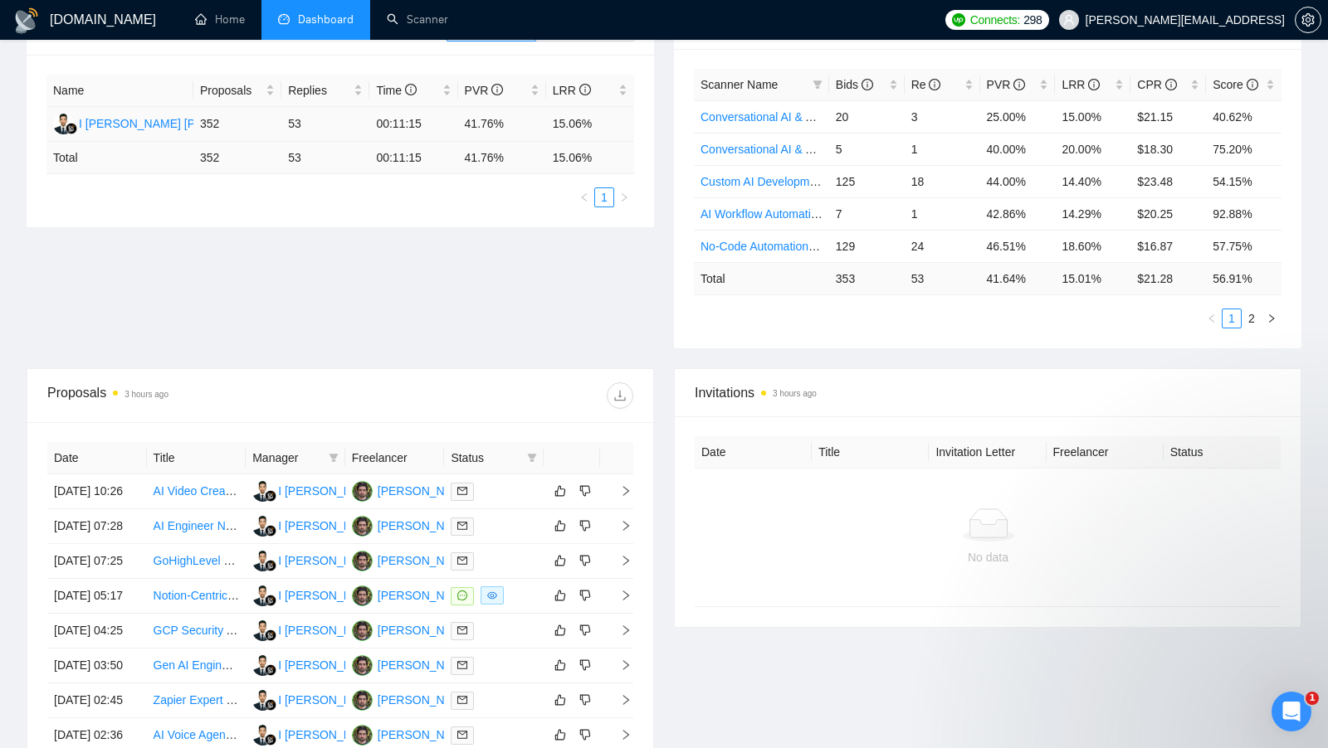
click at [598, 120] on td "15.06%" at bounding box center [590, 124] width 88 height 35
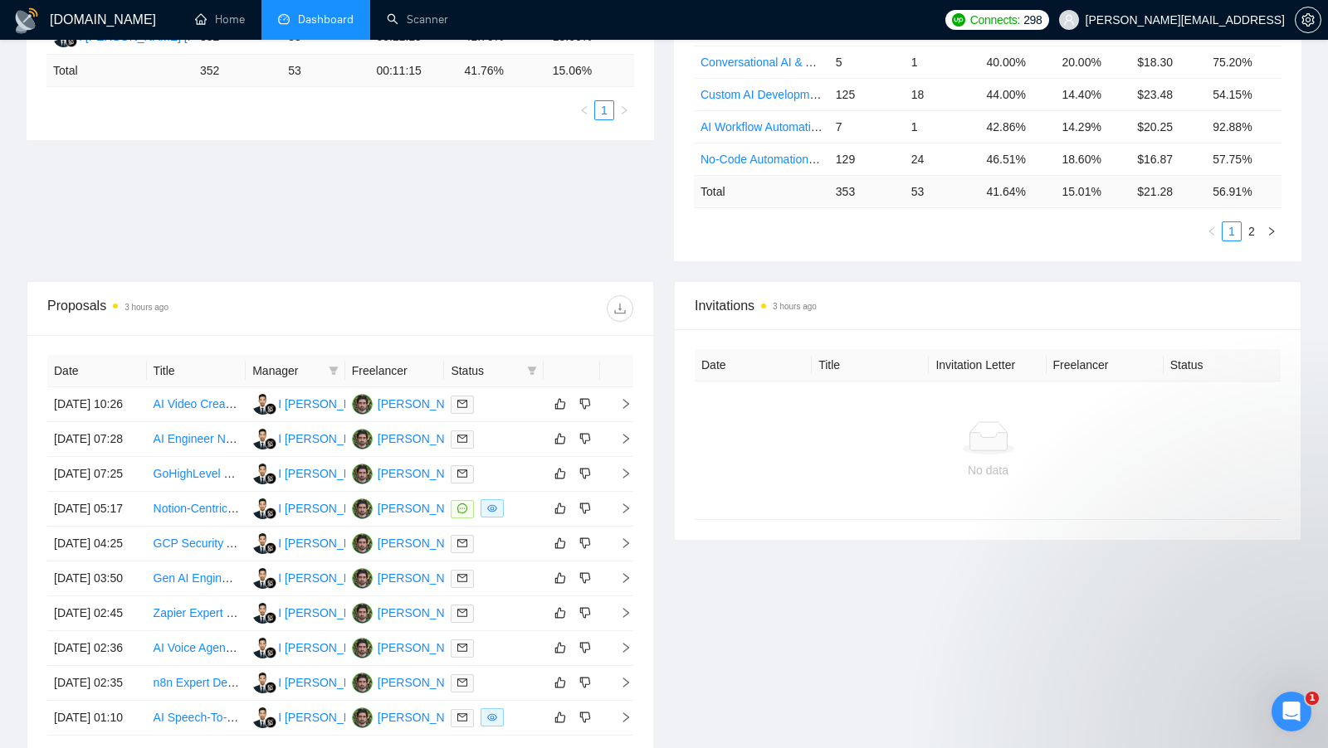
scroll to position [388, 0]
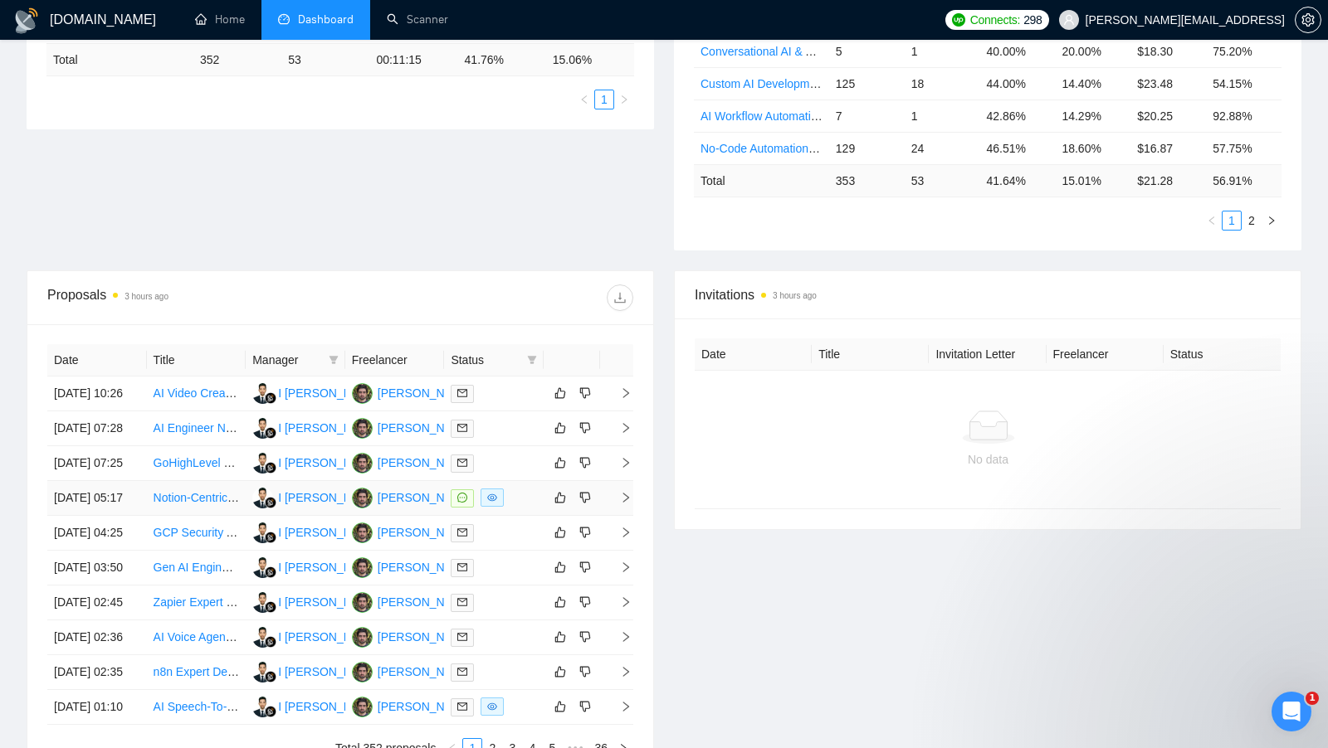
click at [516, 508] on div at bounding box center [494, 498] width 86 height 19
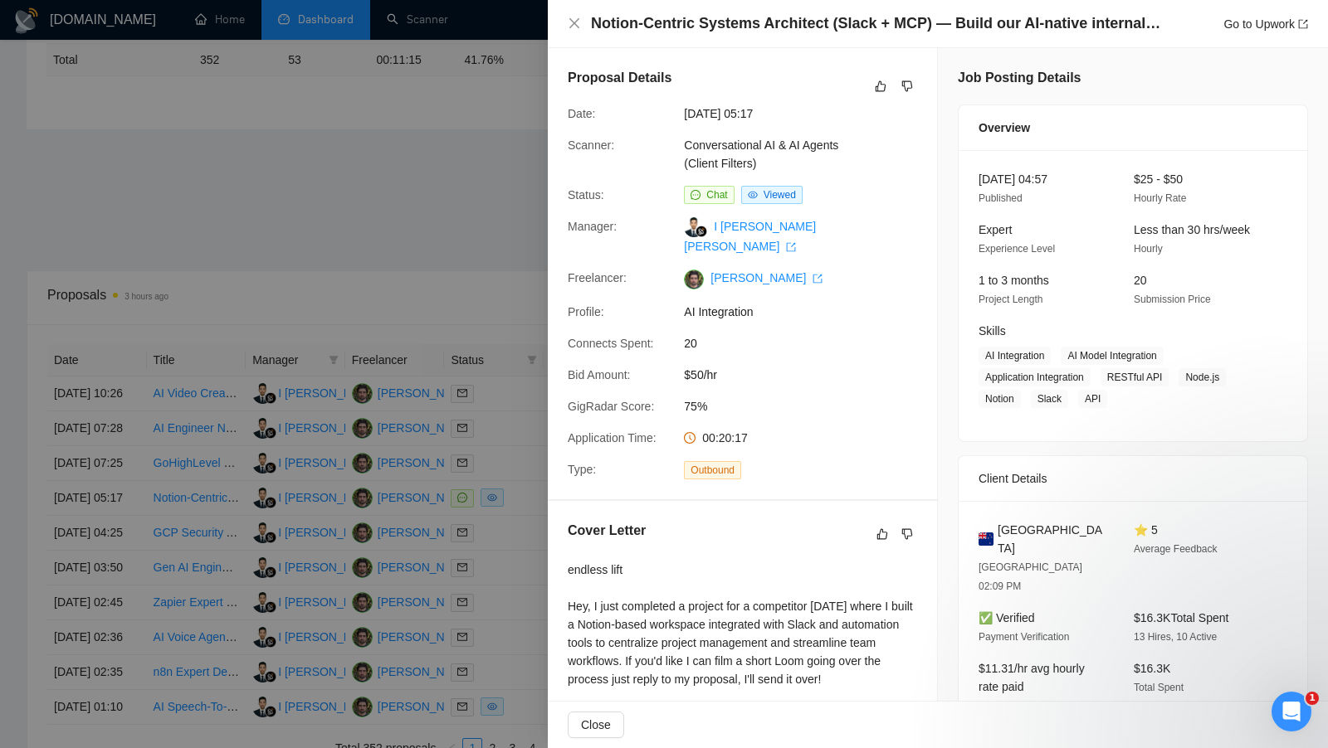
scroll to position [111, 0]
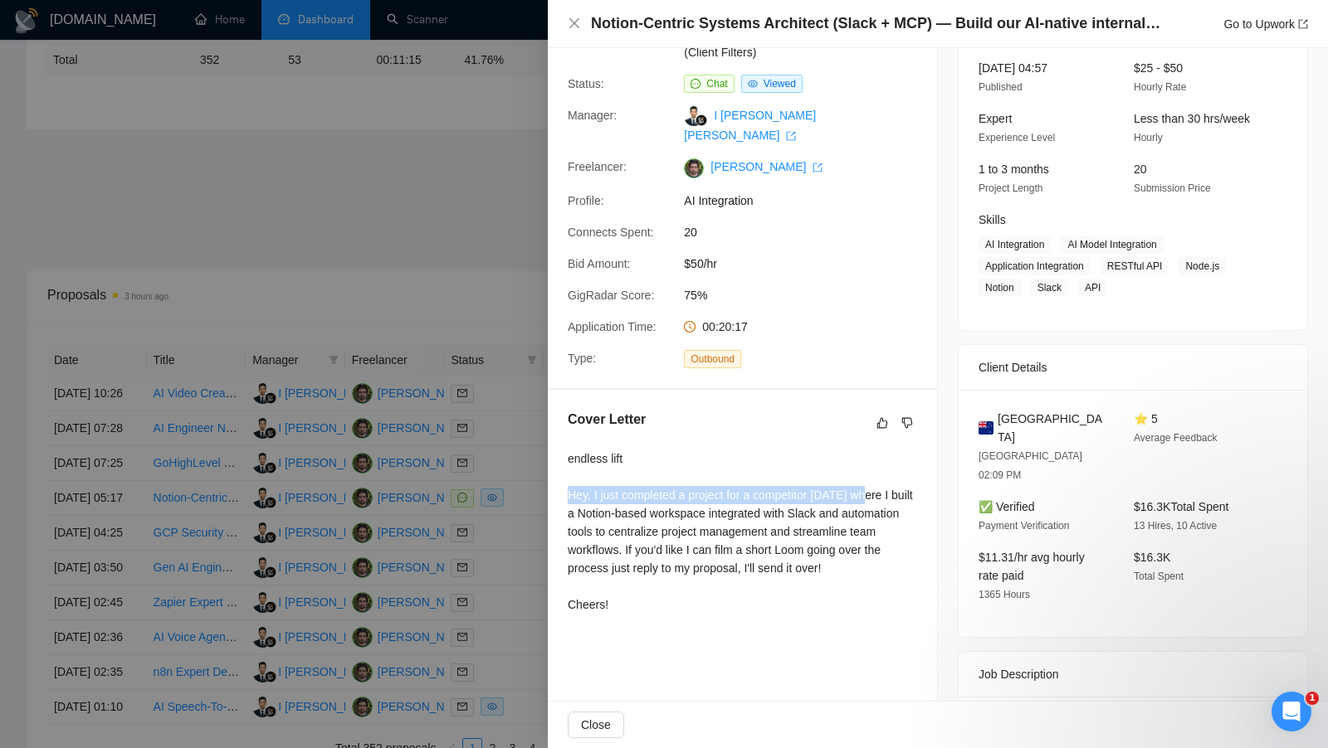
drag, startPoint x: 570, startPoint y: 490, endPoint x: 877, endPoint y: 498, distance: 307.1
click at [878, 497] on div "endless lift Hey, I just completed a project for a competitor [DATE] where I bu…" at bounding box center [742, 532] width 349 height 164
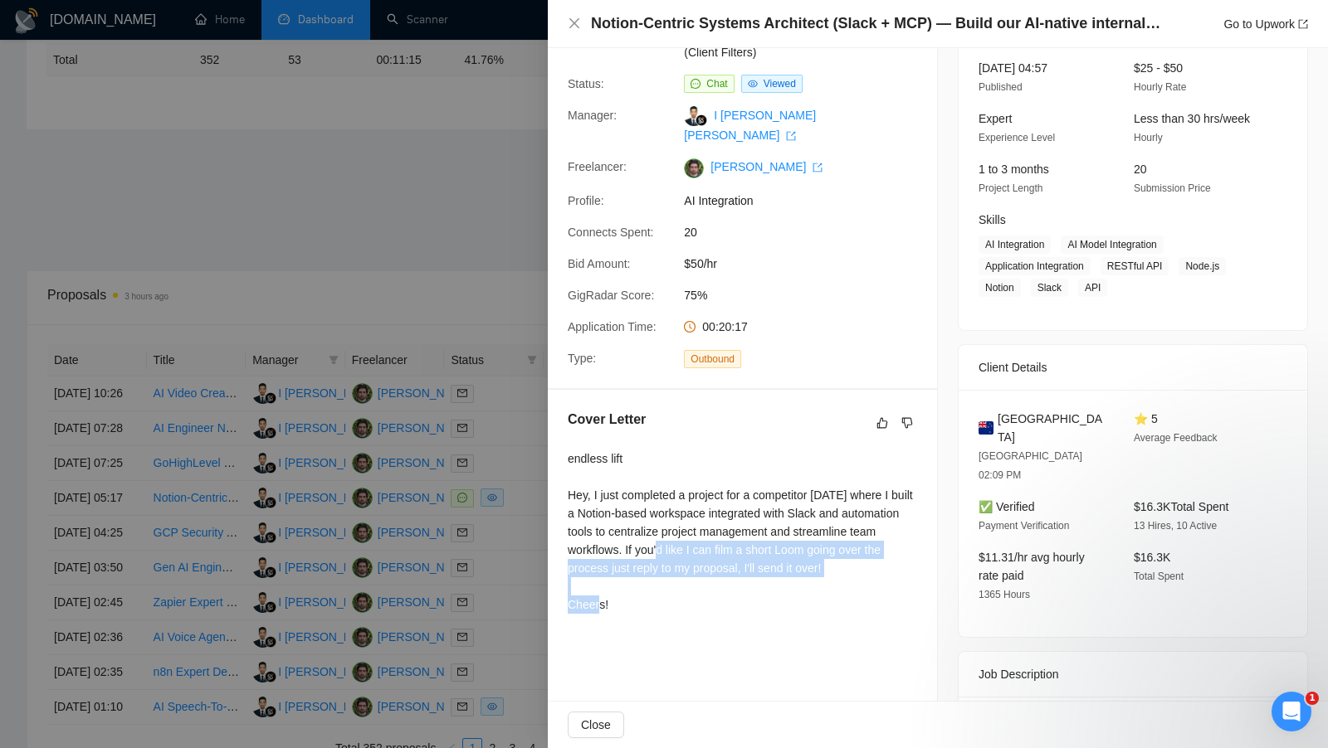
drag, startPoint x: 715, startPoint y: 550, endPoint x: 914, endPoint y: 571, distance: 200.2
click at [914, 570] on div "endless lift Hey, I just completed a project for a competitor [DATE] where I bu…" at bounding box center [742, 532] width 349 height 164
click at [519, 459] on div at bounding box center [664, 374] width 1328 height 748
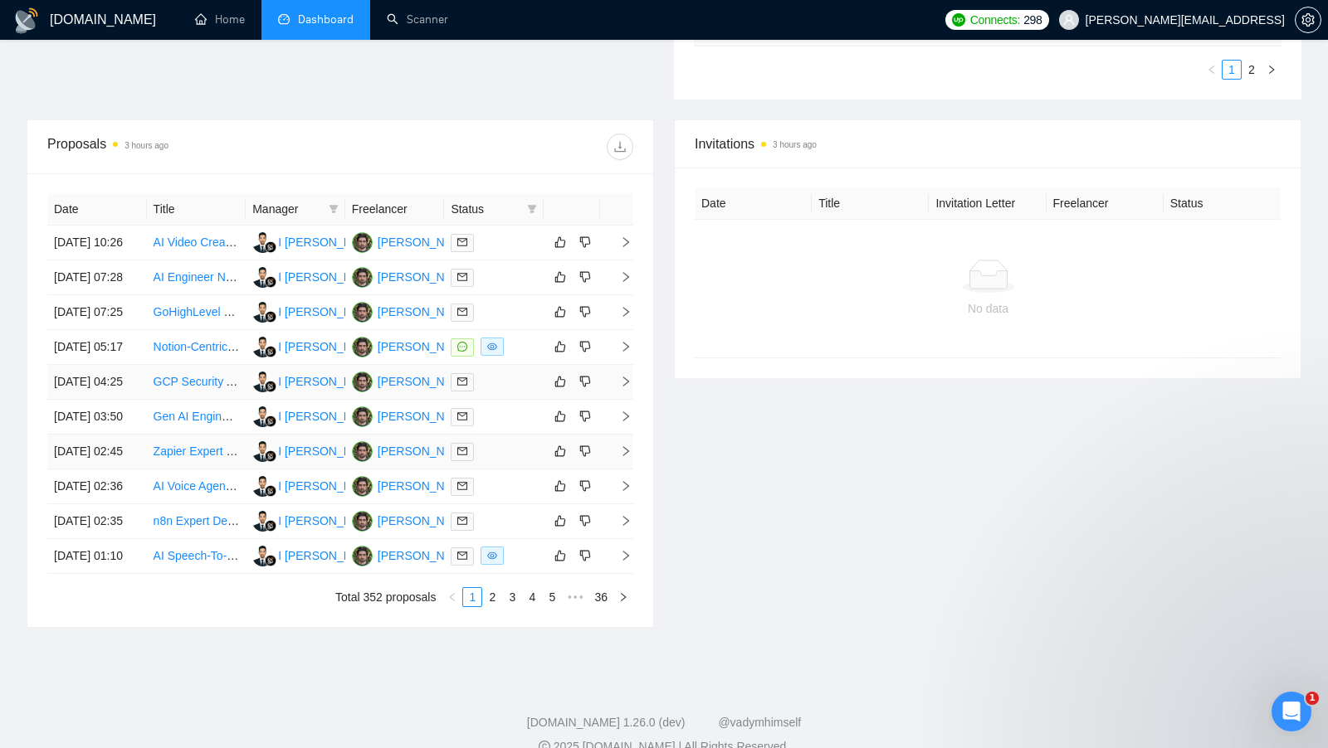
scroll to position [538, 0]
click at [514, 393] on div at bounding box center [494, 383] width 86 height 19
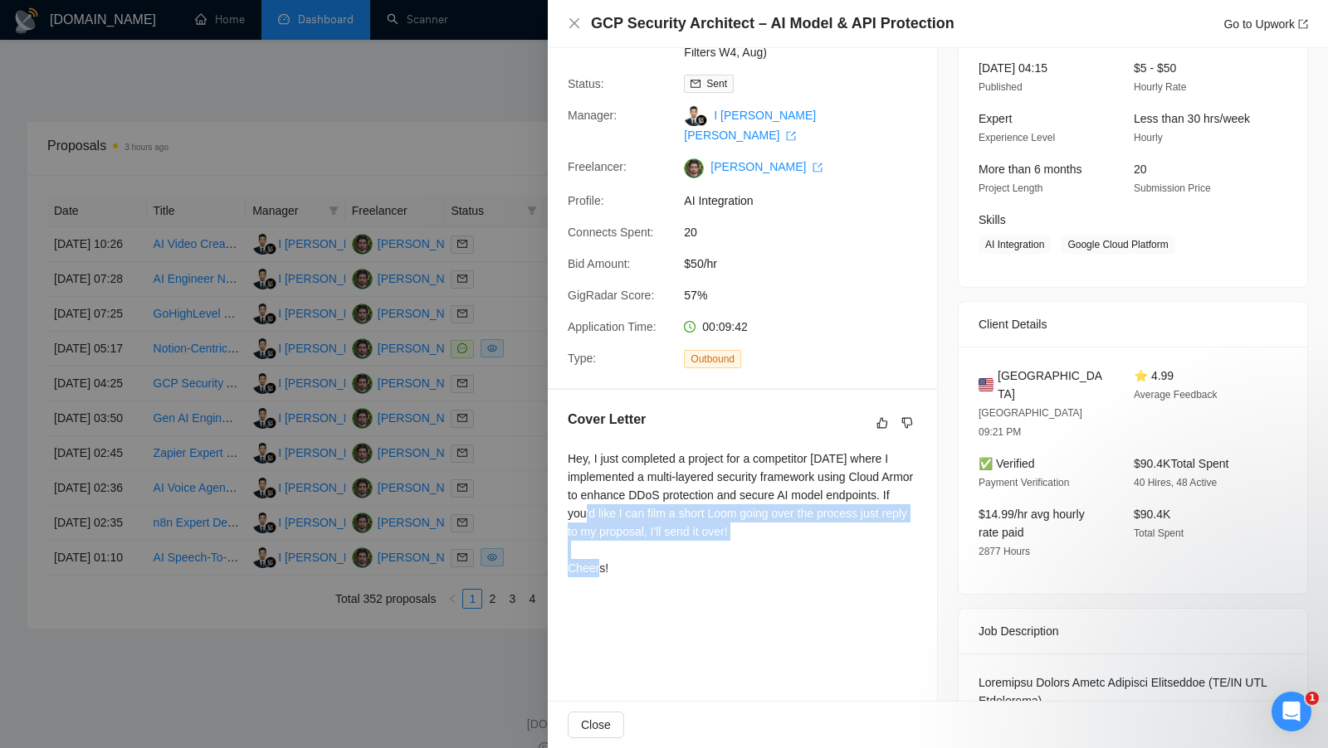
drag, startPoint x: 624, startPoint y: 511, endPoint x: 852, endPoint y: 531, distance: 229.0
click at [852, 531] on div "Hey, I just completed a project for a competitor [DATE] where I implemented a m…" at bounding box center [742, 514] width 349 height 128
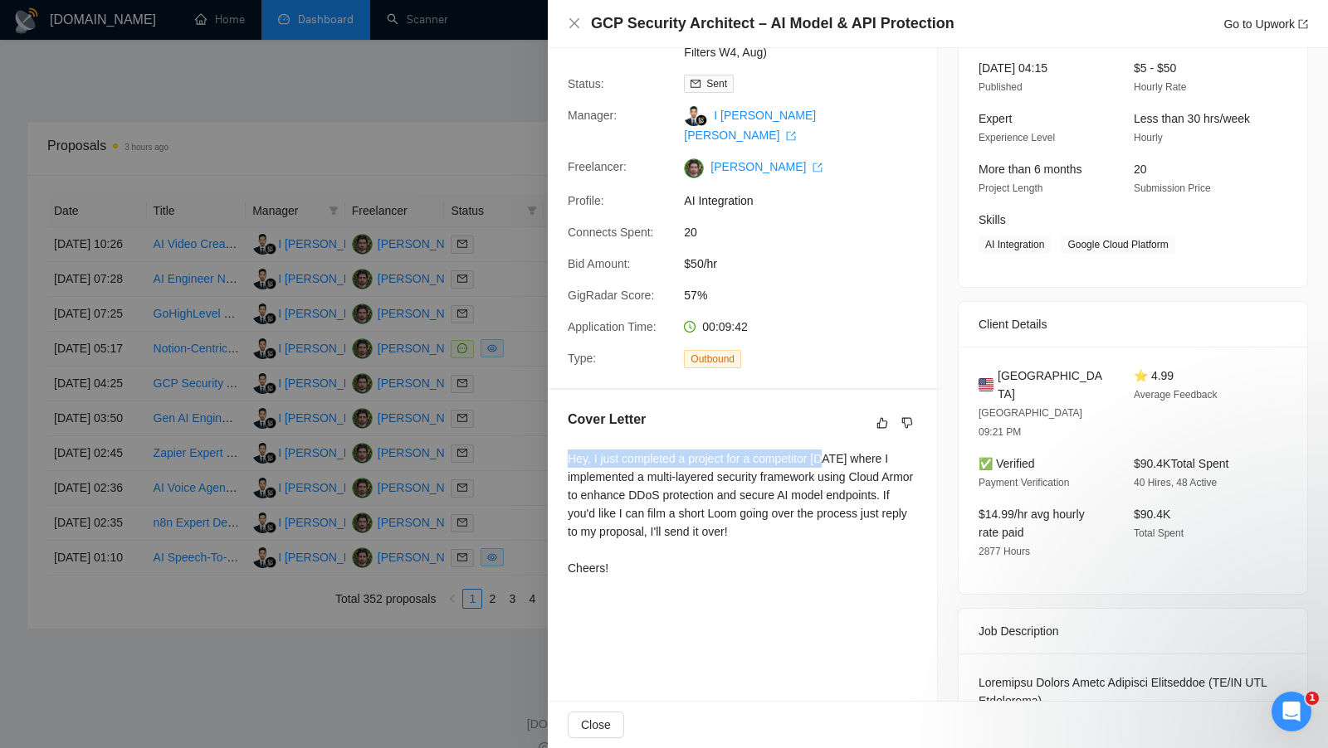
drag, startPoint x: 557, startPoint y: 449, endPoint x: 832, endPoint y: 450, distance: 275.5
click at [832, 450] on div "Cover Letter Hey, I just completed a project for a competitor [DATE] where I im…" at bounding box center [742, 497] width 389 height 214
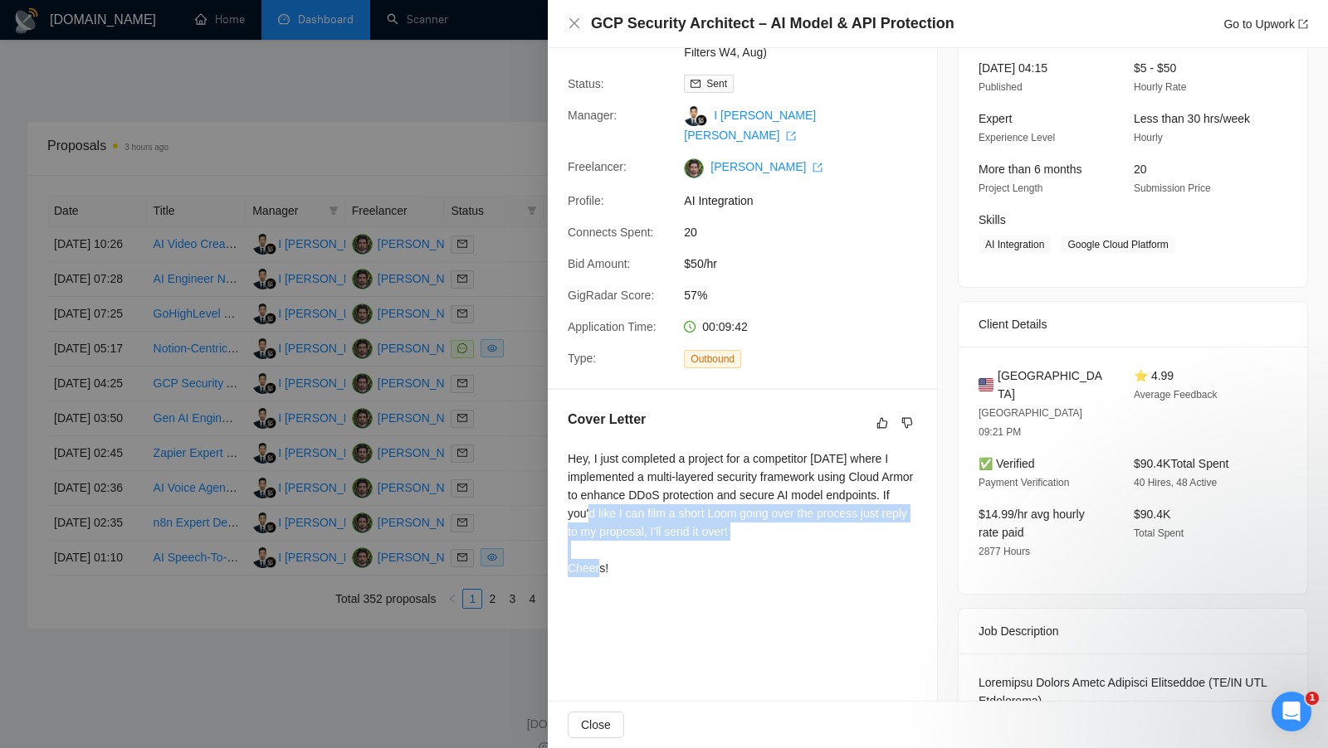
drag, startPoint x: 626, startPoint y: 506, endPoint x: 872, endPoint y: 535, distance: 248.1
click at [872, 535] on div "Hey, I just completed a project for a competitor [DATE] where I implemented a m…" at bounding box center [742, 514] width 349 height 128
click at [479, 188] on div at bounding box center [664, 374] width 1328 height 748
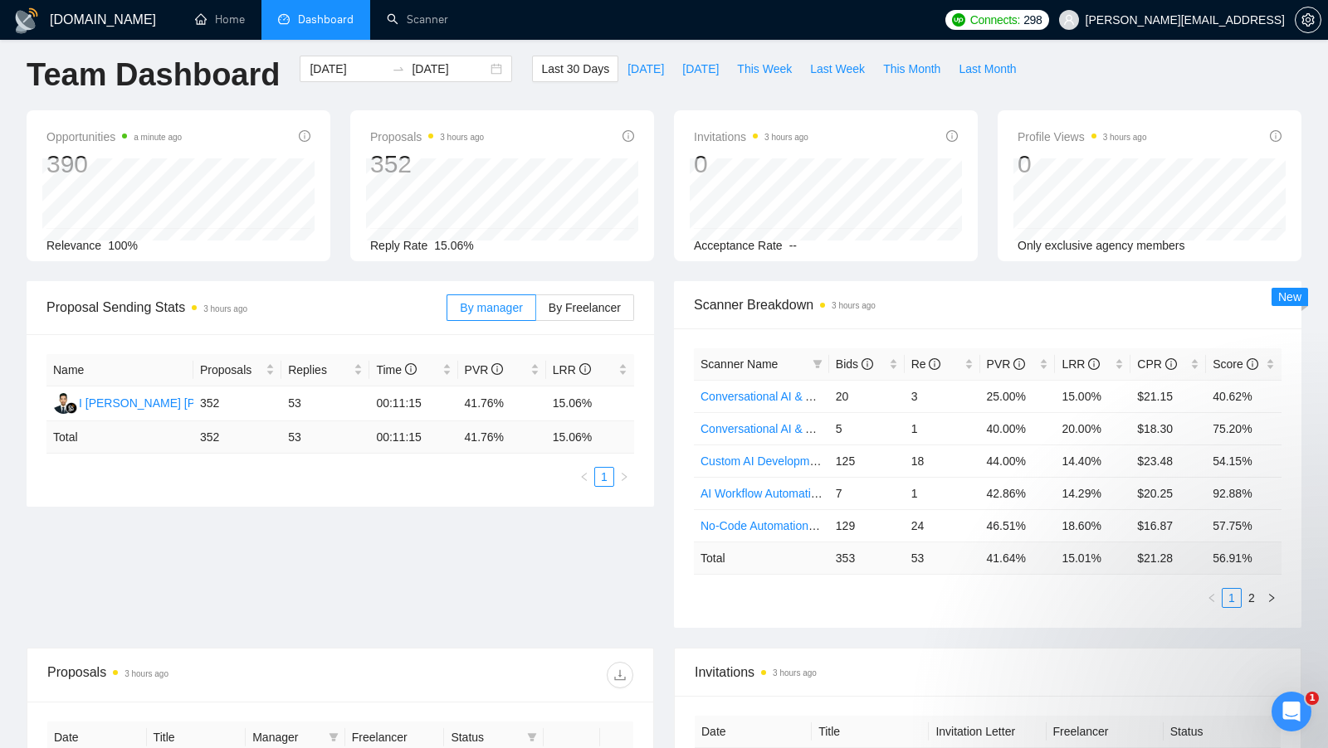
scroll to position [0, 0]
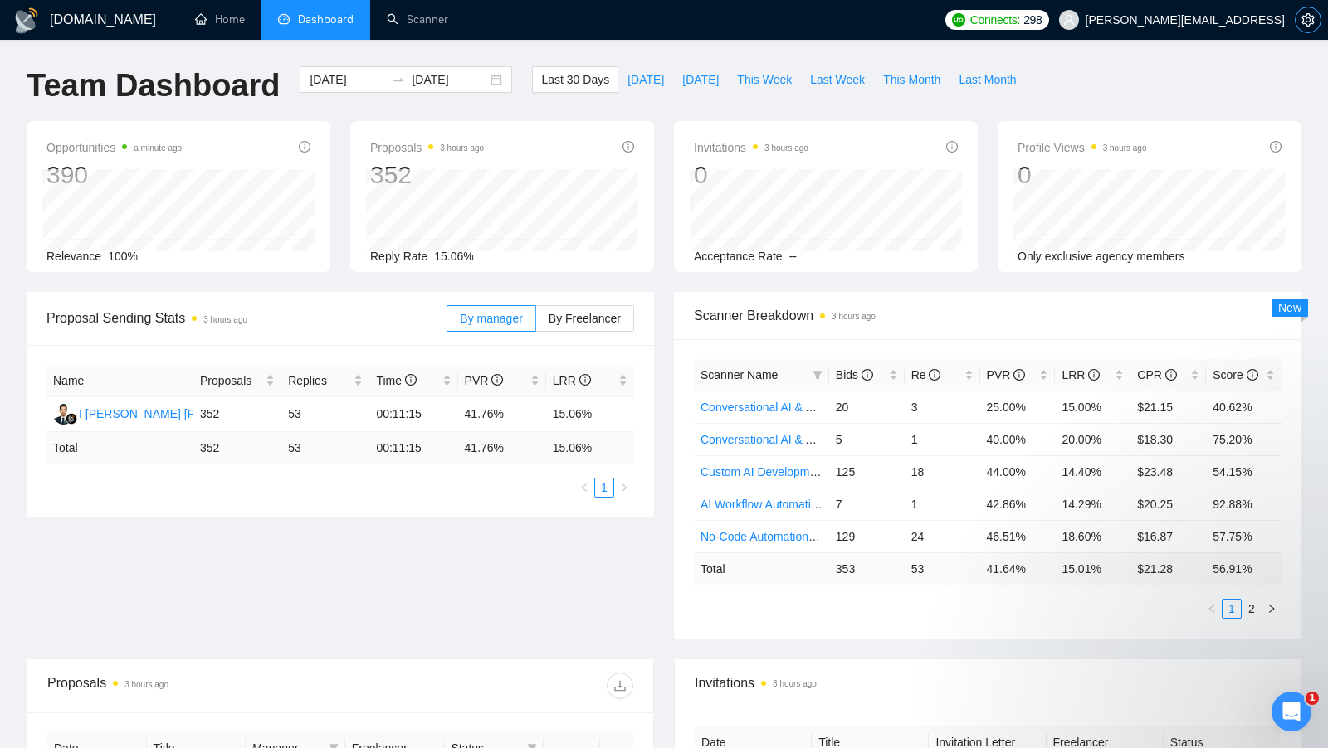
click at [1305, 26] on icon "setting" at bounding box center [1307, 19] width 13 height 13
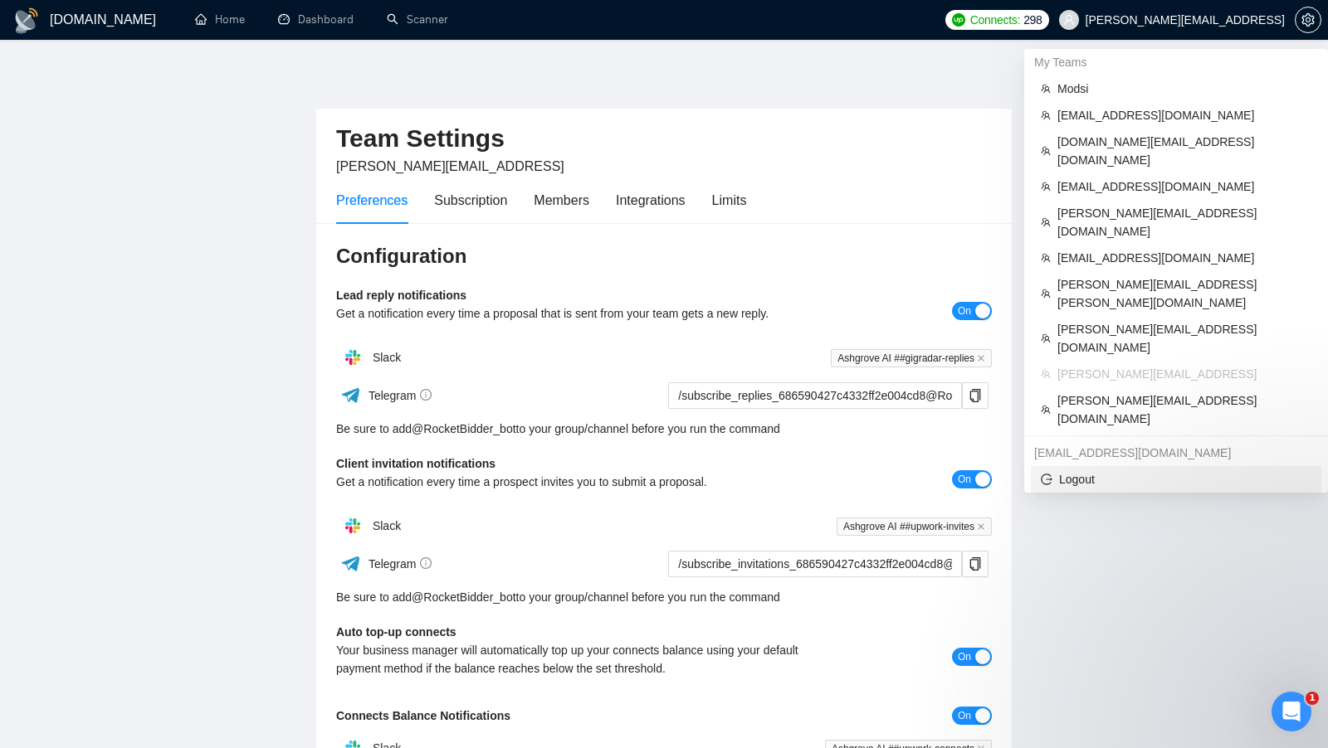
click at [1123, 470] on span "Logout" at bounding box center [1176, 479] width 270 height 18
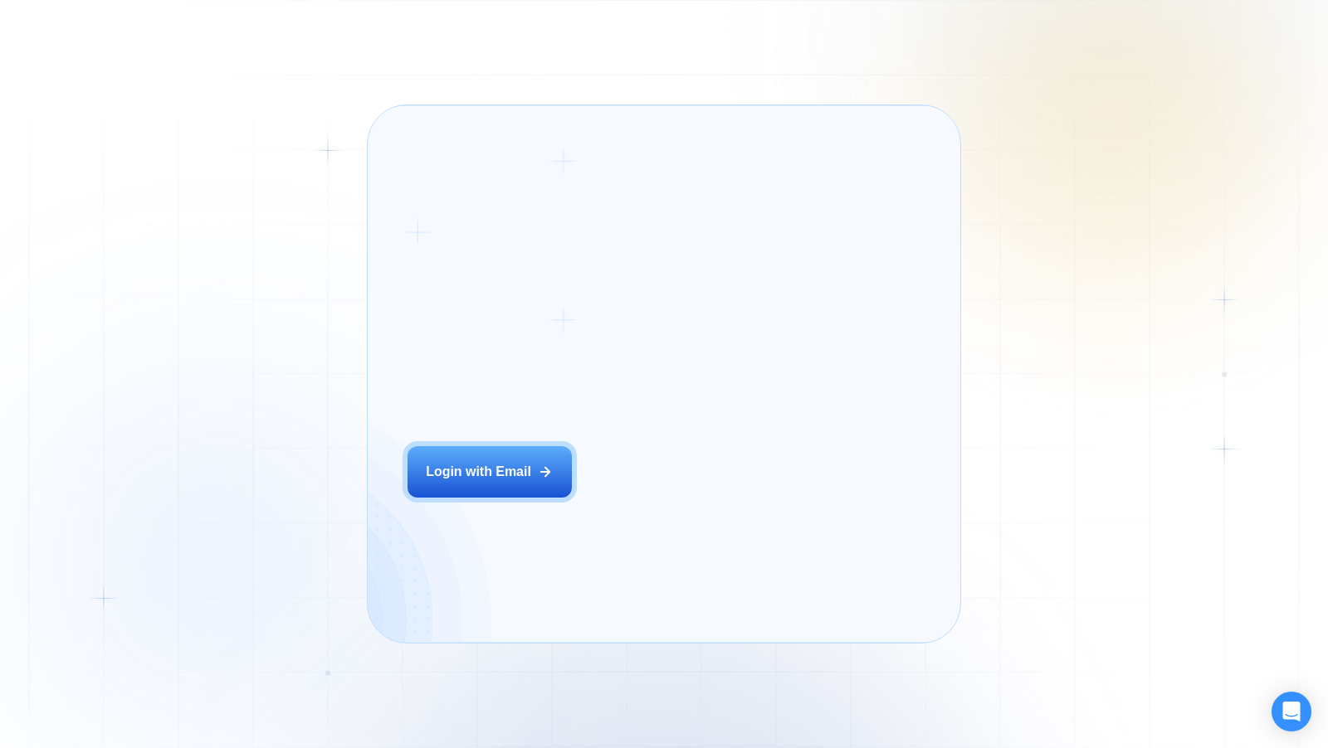
click at [616, 510] on div "Login ‍ Welcome to GigRadar. AI Business Manager for Agencies Login with Email" at bounding box center [512, 374] width 251 height 498
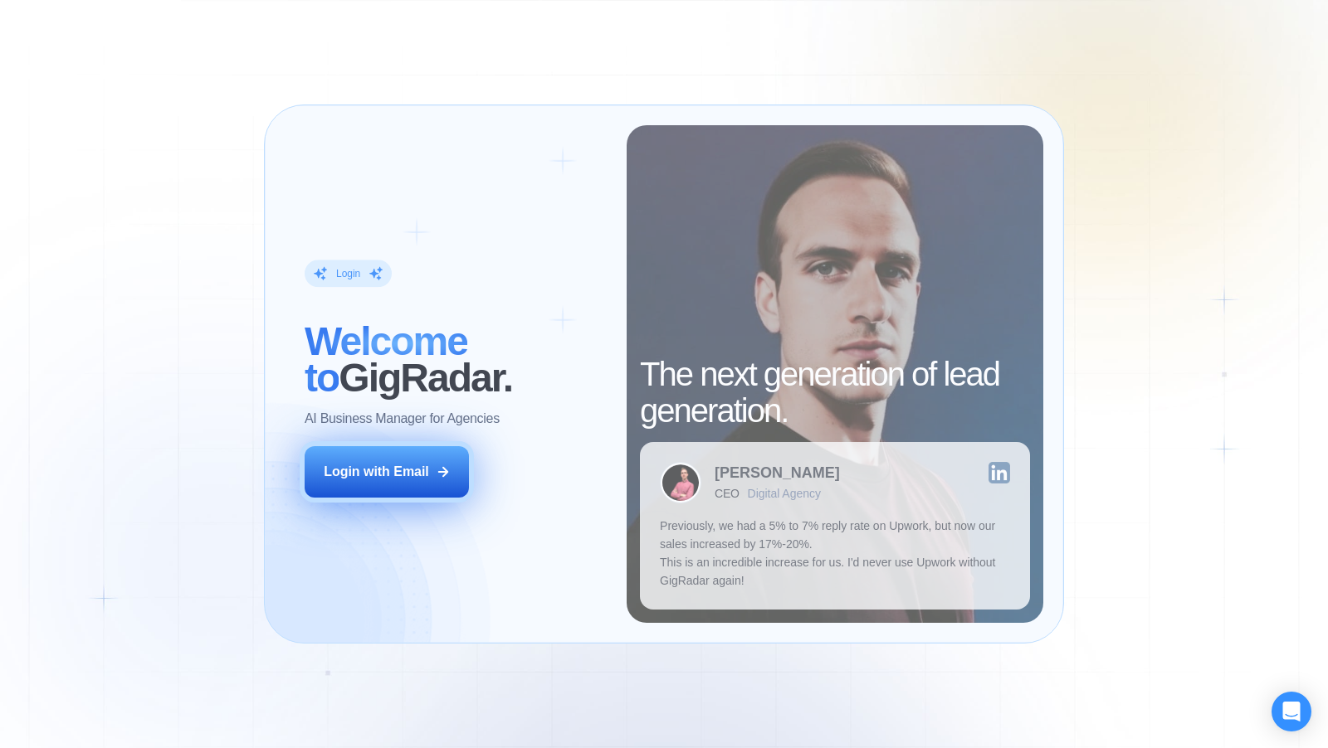
click at [388, 470] on div "Login with Email" at bounding box center [376, 472] width 105 height 18
